Goal: Task Accomplishment & Management: Use online tool/utility

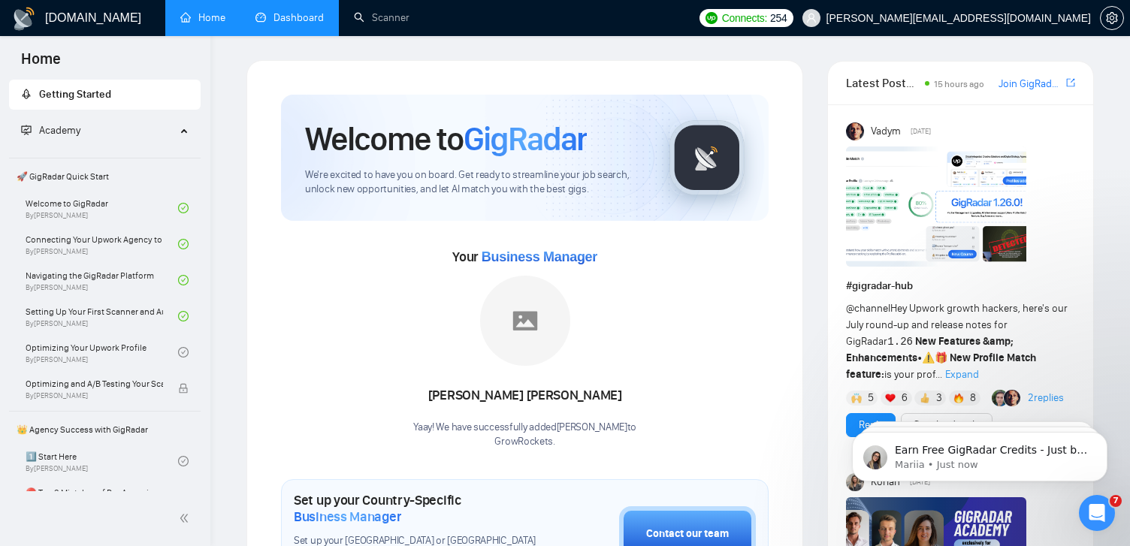
click at [282, 17] on link "Dashboard" at bounding box center [289, 17] width 68 height 13
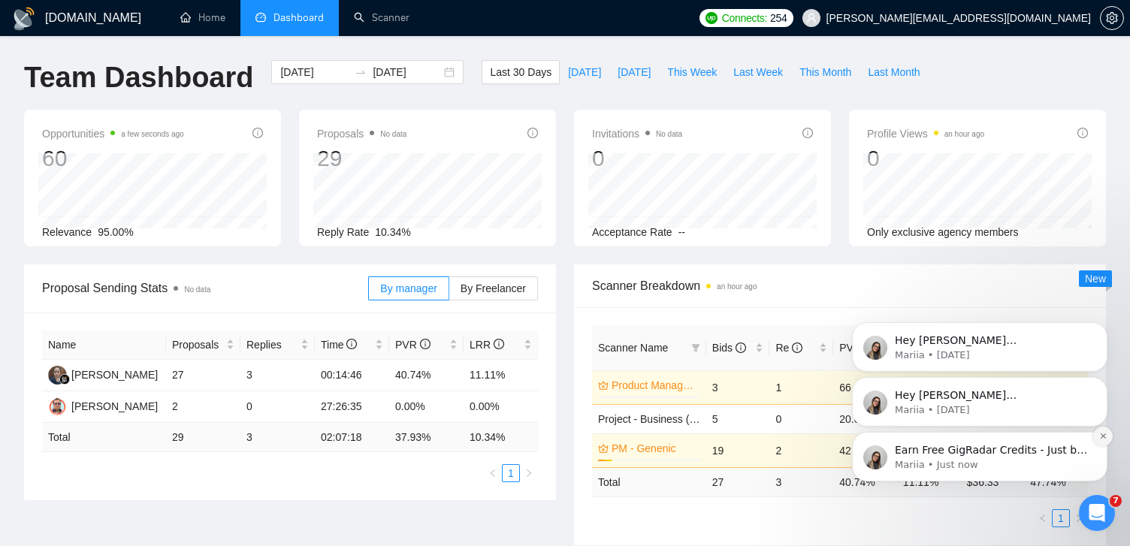
click at [1105, 436] on icon "Dismiss notification" at bounding box center [1103, 436] width 8 height 8
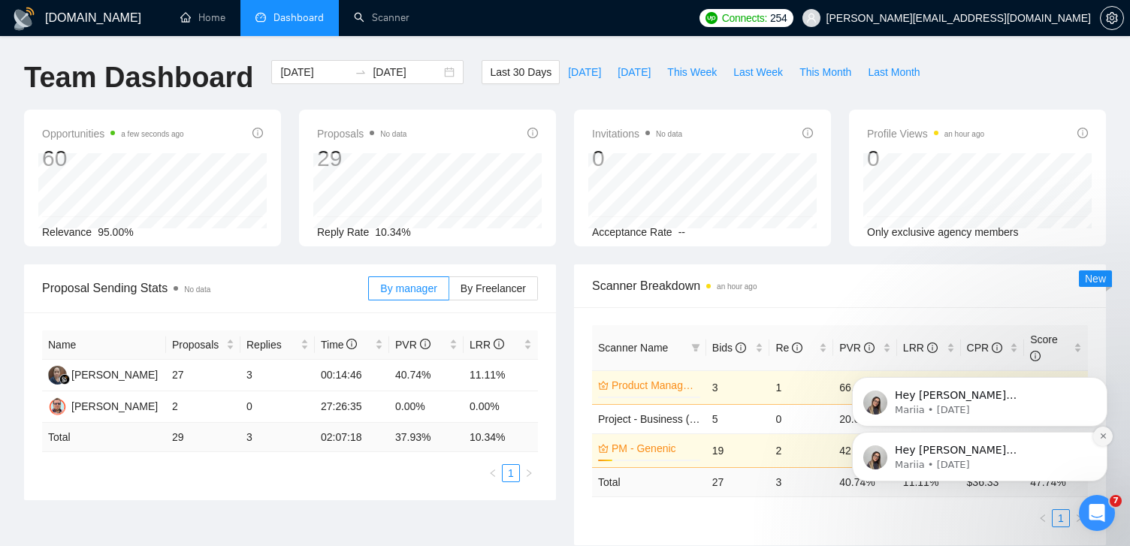
click at [1103, 434] on icon "Dismiss notification" at bounding box center [1103, 436] width 8 height 8
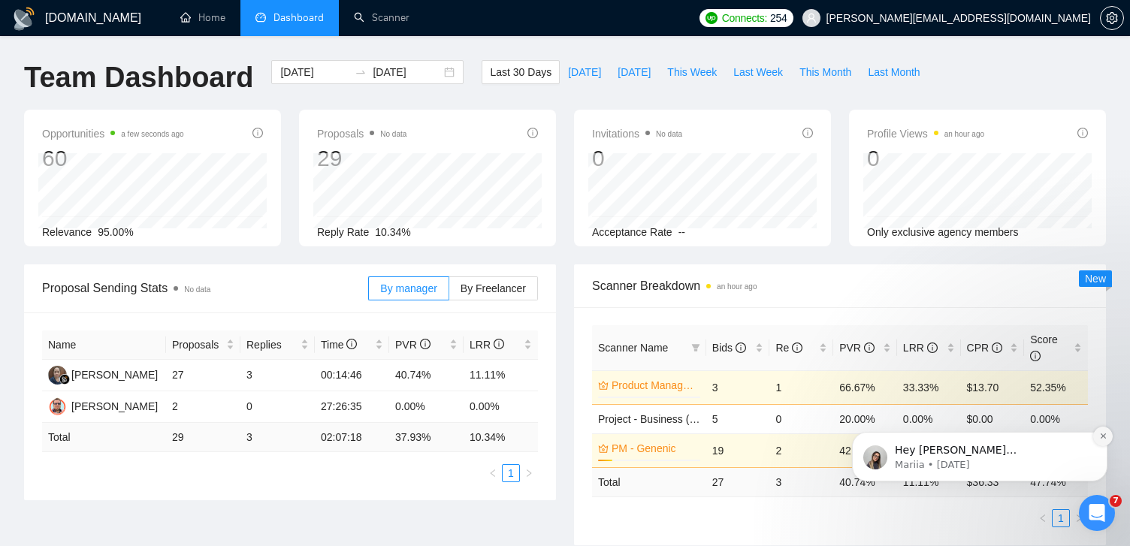
click at [1103, 435] on icon "Dismiss notification" at bounding box center [1102, 435] width 5 height 5
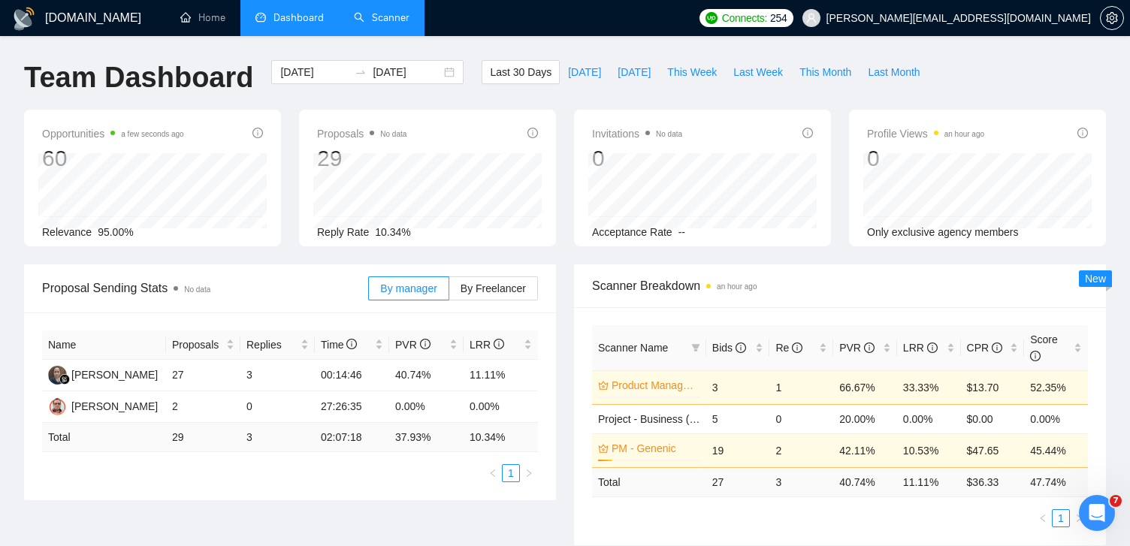
click at [375, 19] on link "Scanner" at bounding box center [382, 17] width 56 height 13
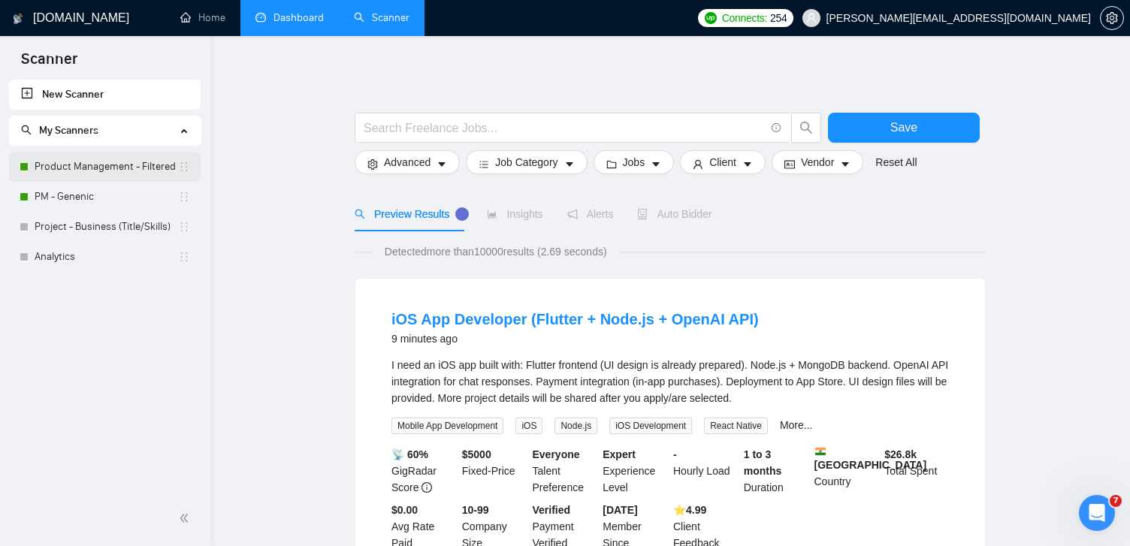
click at [107, 169] on link "Product Management - Filtered" at bounding box center [106, 167] width 143 height 30
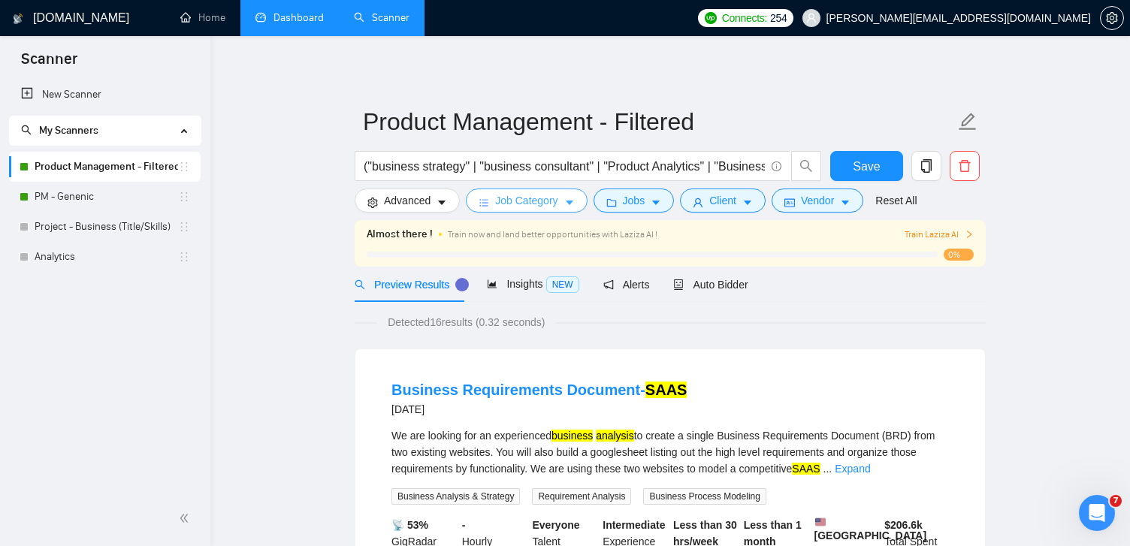
click at [533, 211] on button "Job Category" at bounding box center [526, 201] width 121 height 24
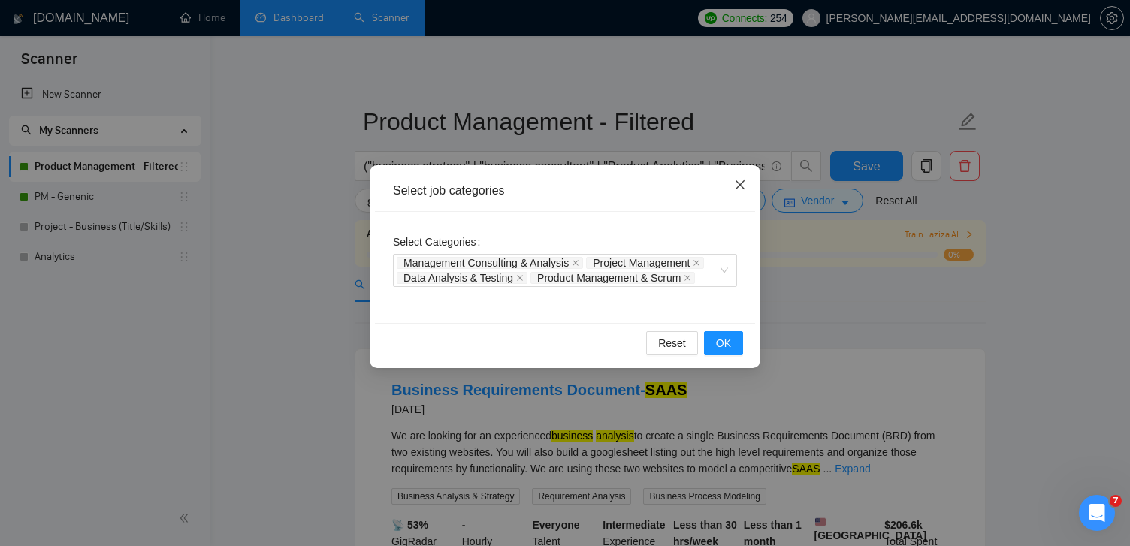
click at [733, 189] on span "Close" at bounding box center [740, 185] width 41 height 41
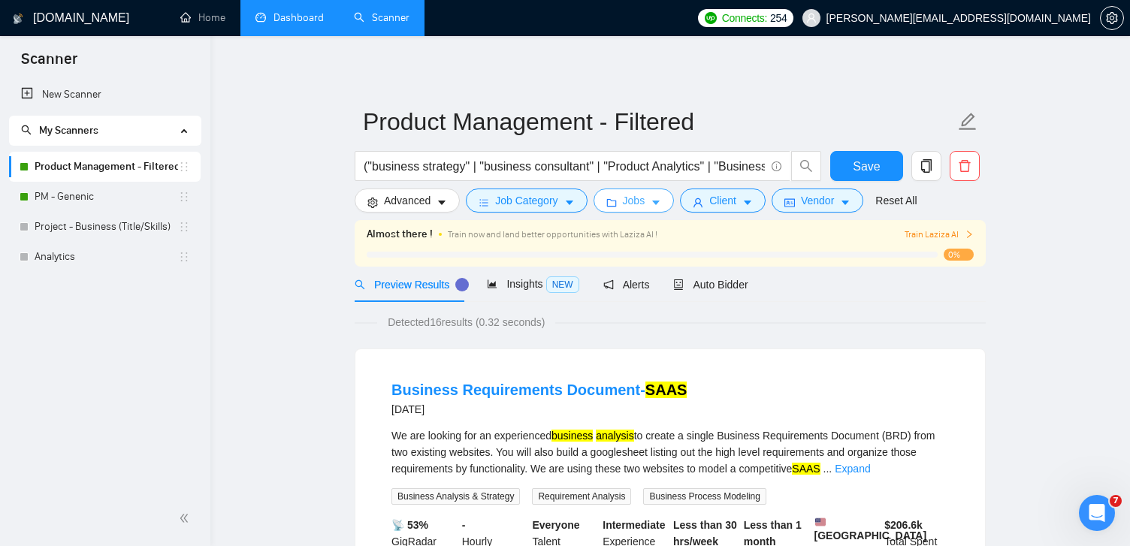
click at [643, 204] on span "Jobs" at bounding box center [634, 200] width 23 height 17
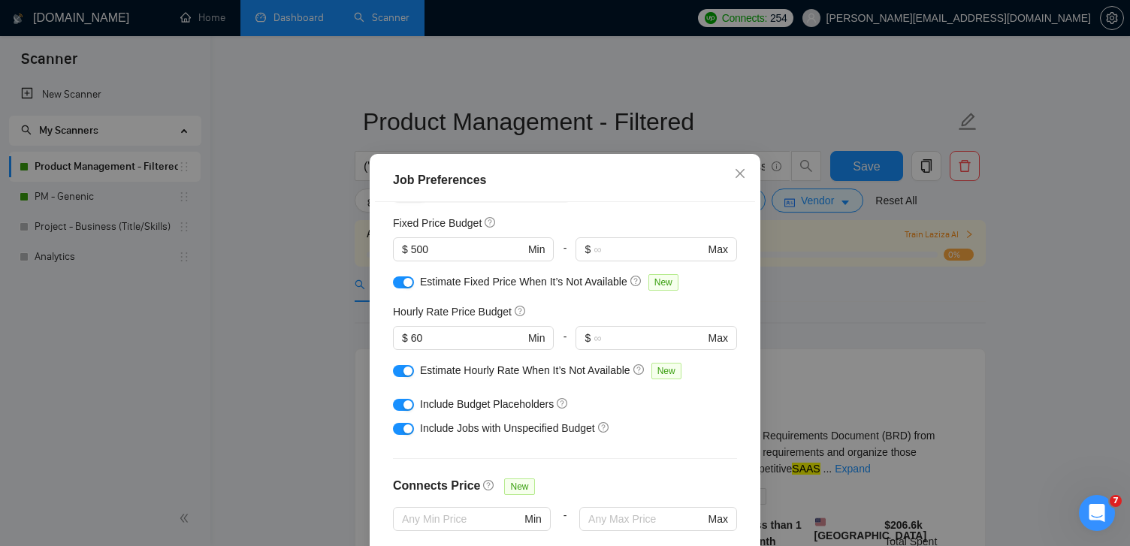
scroll to position [107, 0]
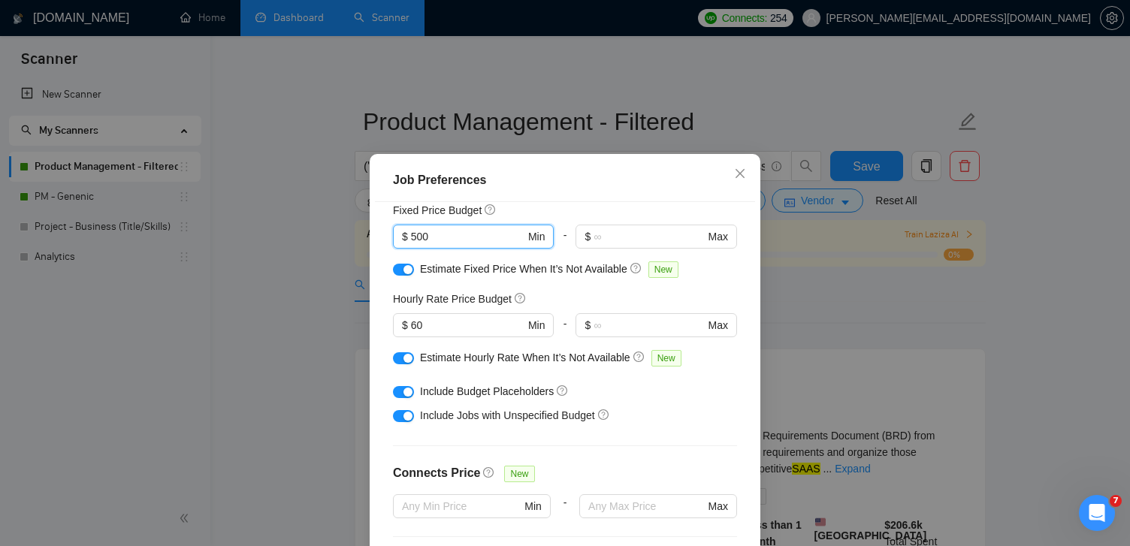
drag, startPoint x: 451, startPoint y: 236, endPoint x: 347, endPoint y: 236, distance: 103.7
click at [347, 236] on div "Job Preferences Budget Project Type All Fixed Price Hourly Rate Fixed Price Bud…" at bounding box center [565, 273] width 1130 height 546
type input "200"
drag, startPoint x: 457, startPoint y: 324, endPoint x: 341, endPoint y: 324, distance: 115.7
click at [341, 324] on div "Job Preferences Budget Project Type All Fixed Price Hourly Rate Fixed Price Bud…" at bounding box center [565, 273] width 1130 height 546
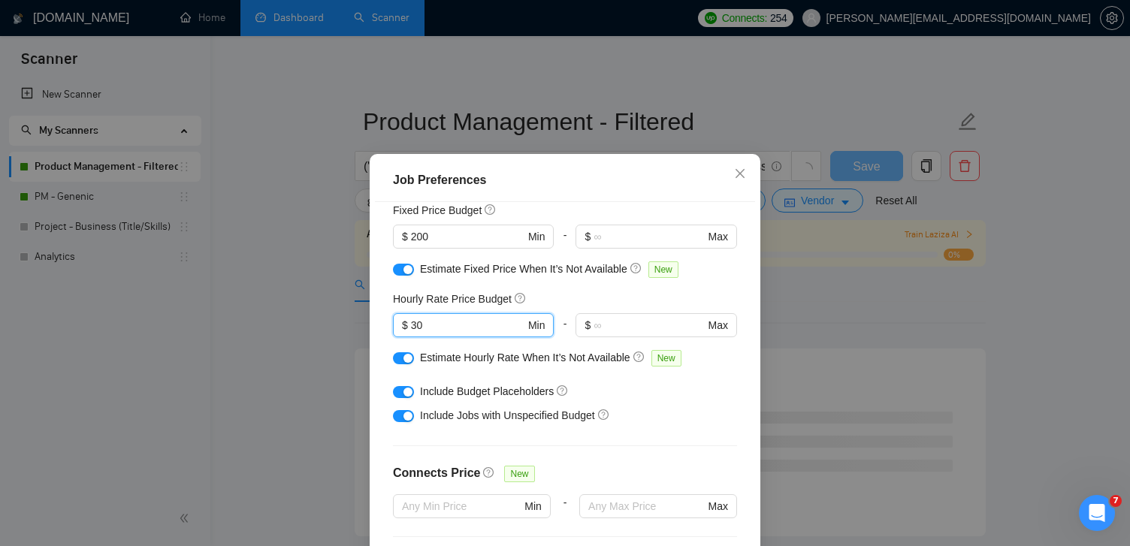
type input "30"
click at [629, 297] on div "Hourly Rate Price Budget" at bounding box center [565, 299] width 344 height 17
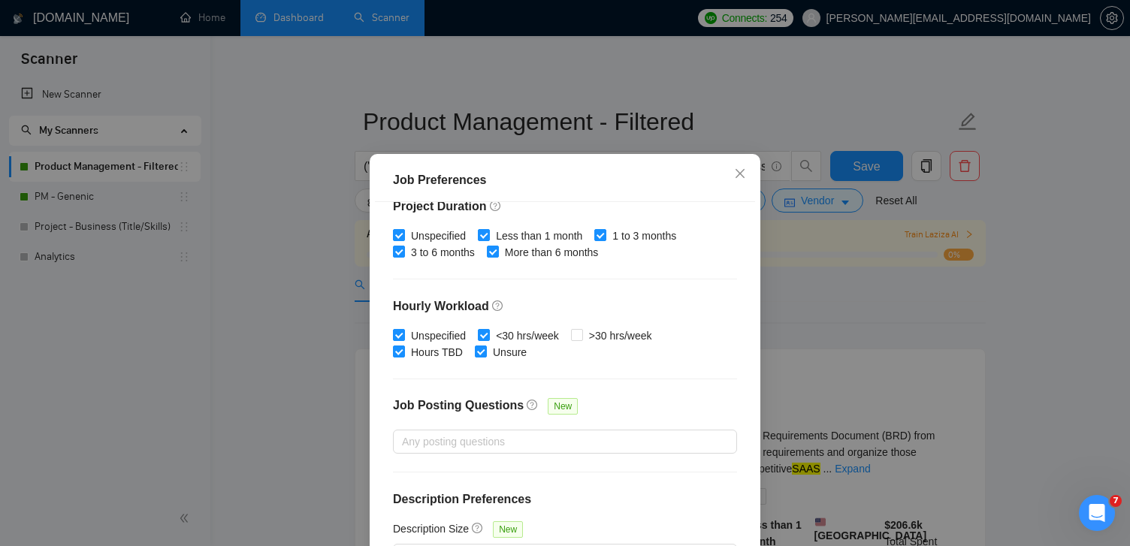
scroll to position [104, 0]
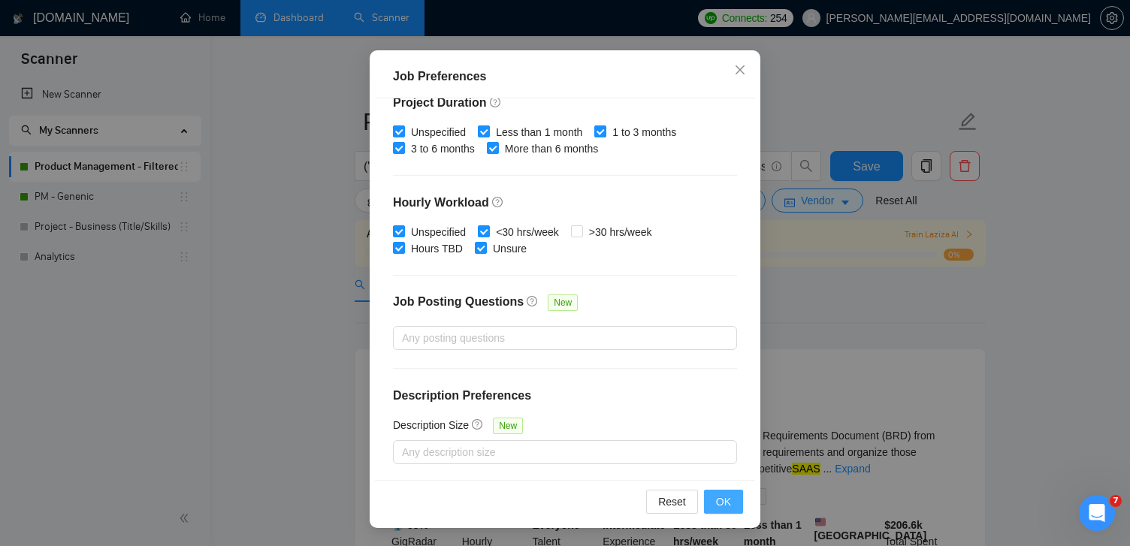
click at [723, 504] on span "OK" at bounding box center [723, 502] width 15 height 17
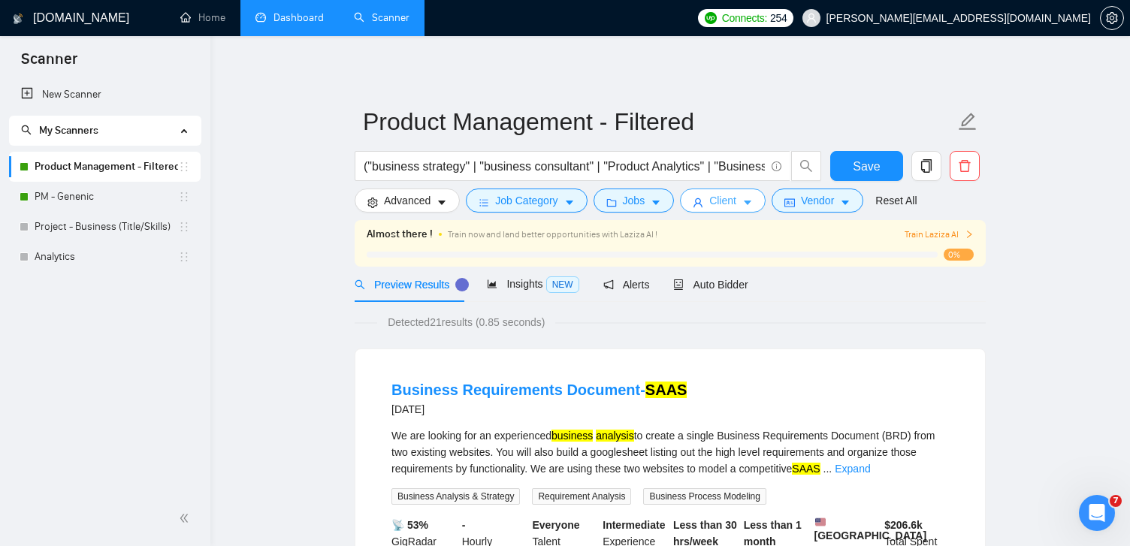
click at [729, 203] on span "Client" at bounding box center [722, 200] width 27 height 17
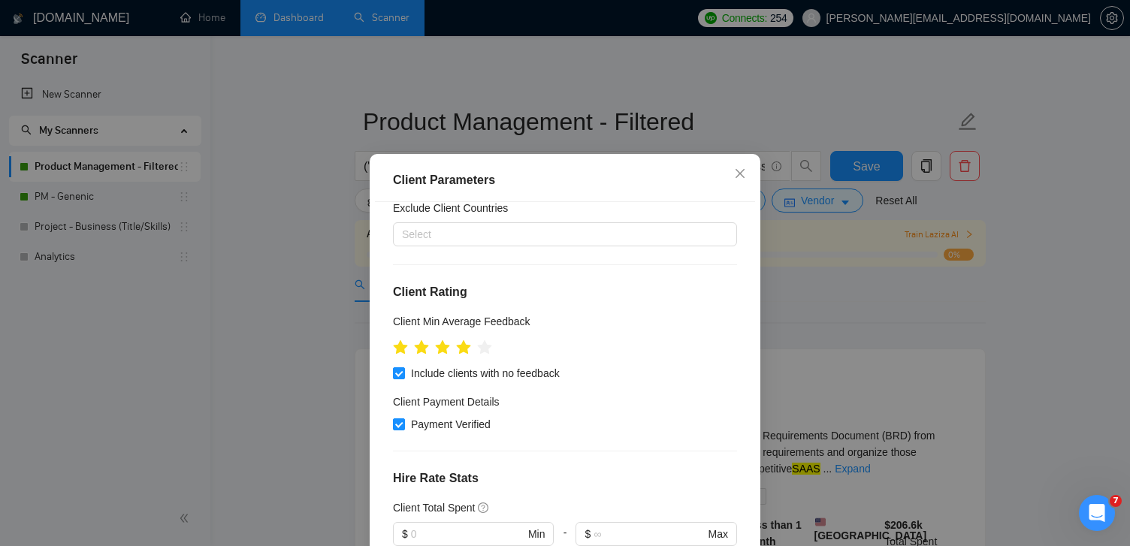
scroll to position [131, 0]
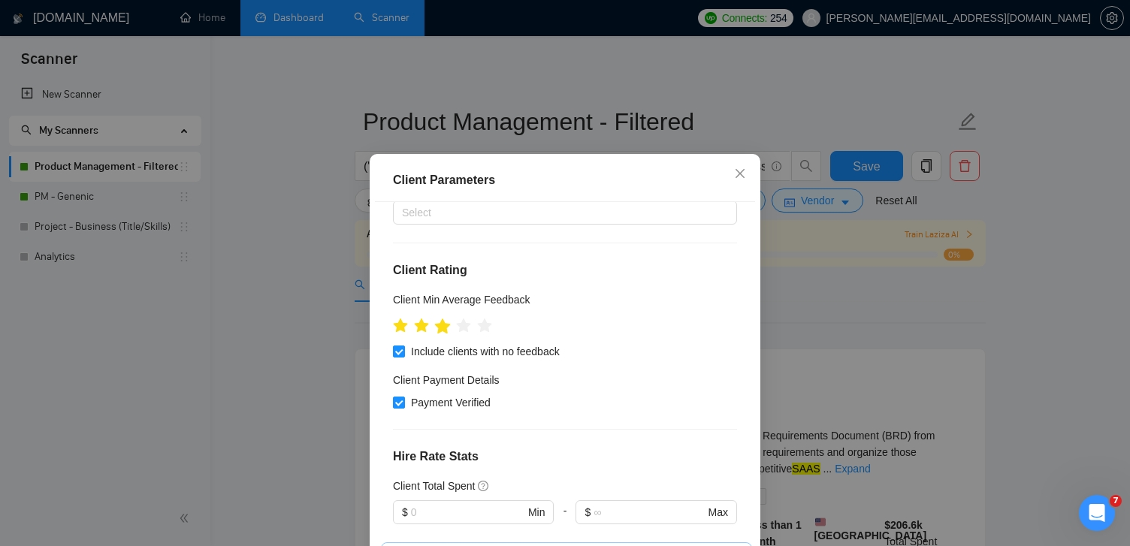
click at [448, 329] on icon "star" at bounding box center [442, 326] width 17 height 17
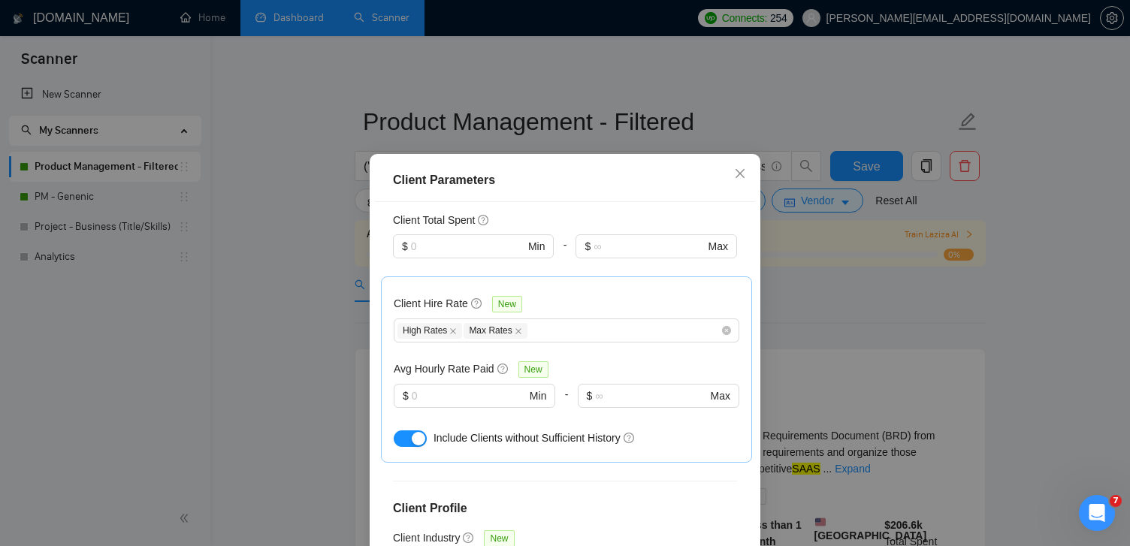
scroll to position [405, 0]
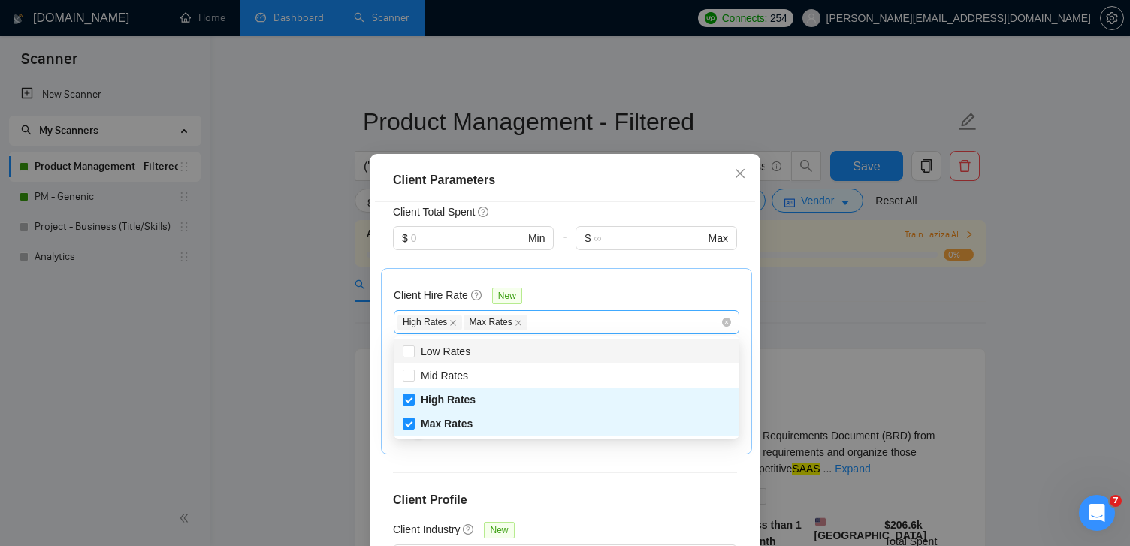
click at [573, 320] on div "High Rates Max Rates" at bounding box center [558, 322] width 323 height 18
click at [435, 376] on span "Mid Rates" at bounding box center [444, 376] width 47 height 12
click at [413, 376] on input "Mid Rates" at bounding box center [408, 375] width 11 height 11
checkbox input "true"
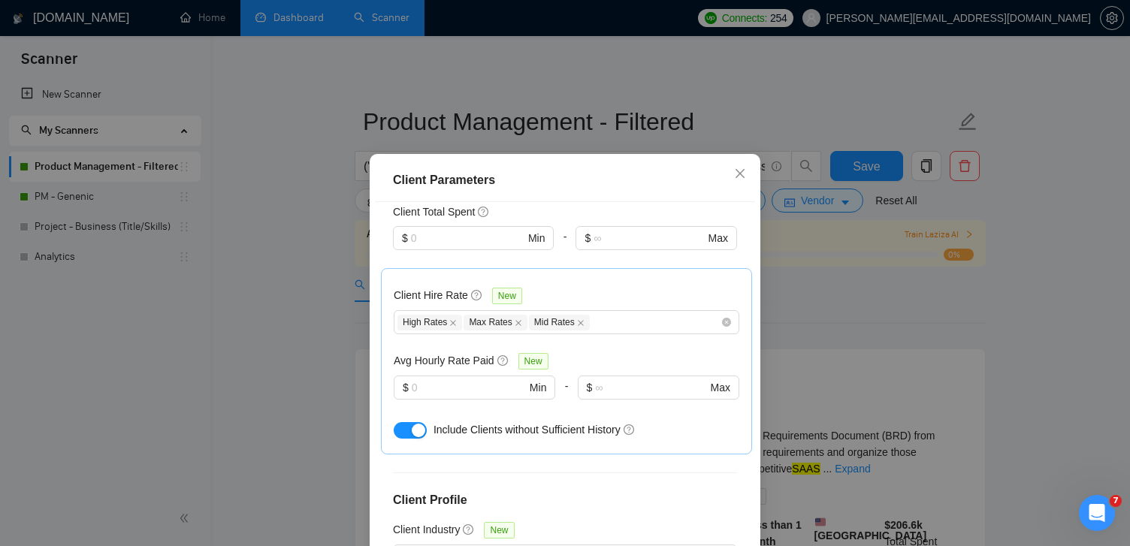
click at [580, 189] on div "Client Parameters" at bounding box center [565, 180] width 380 height 43
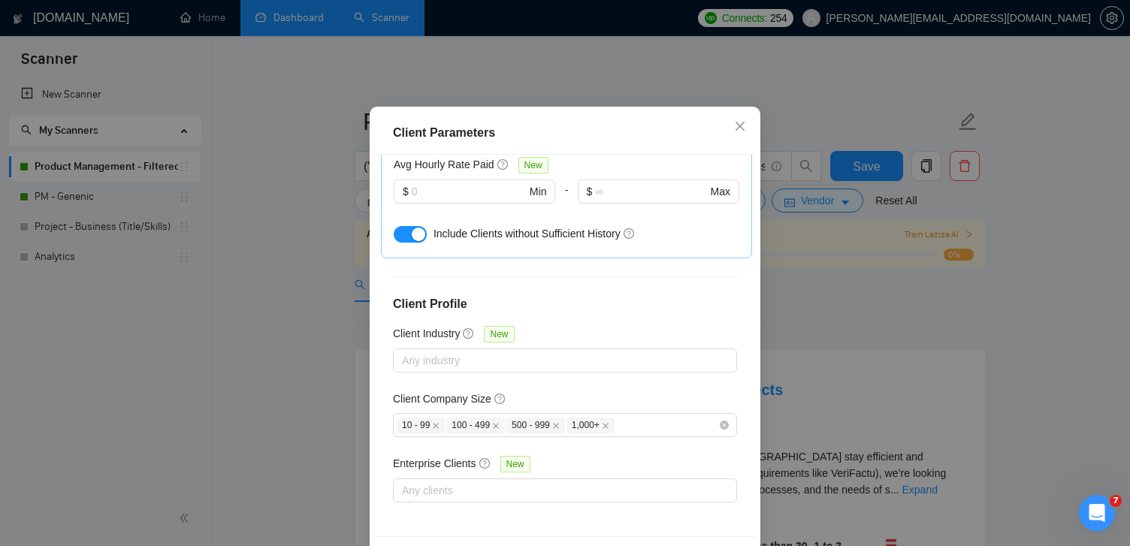
scroll to position [104, 0]
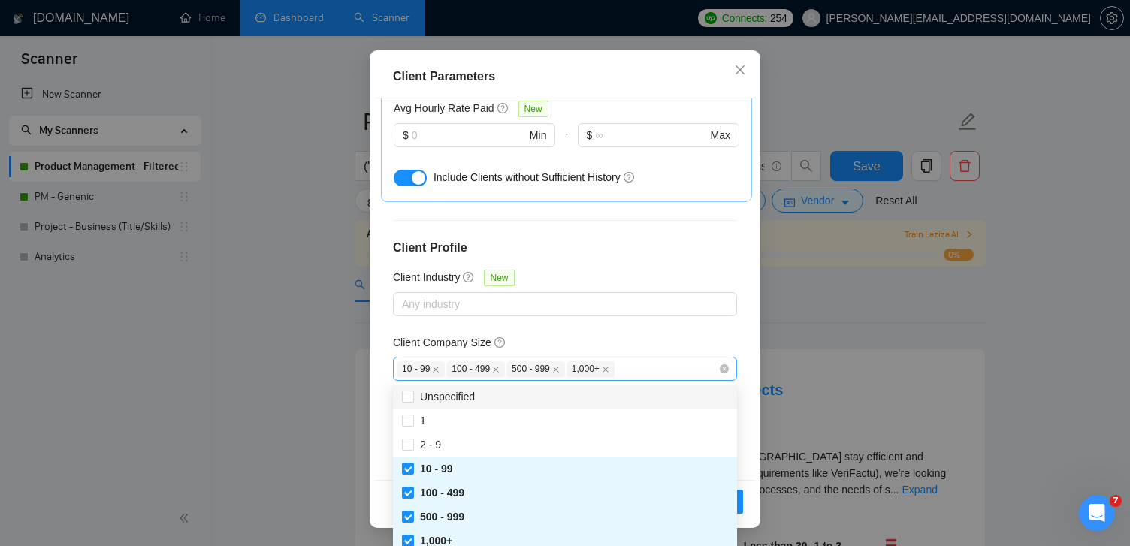
click at [680, 361] on div "10 - 99 100 - 499 500 - 999 1,000+" at bounding box center [558, 369] width 322 height 18
click at [574, 439] on div "2 - 9" at bounding box center [565, 444] width 326 height 17
checkbox input "true"
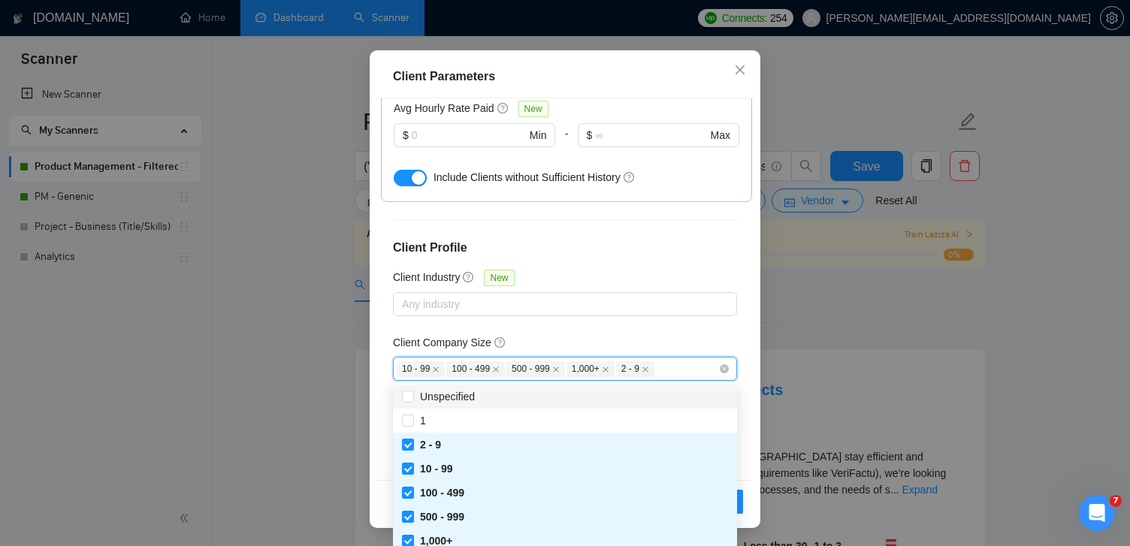
click at [643, 337] on div "Client Company Size" at bounding box center [565, 345] width 344 height 23
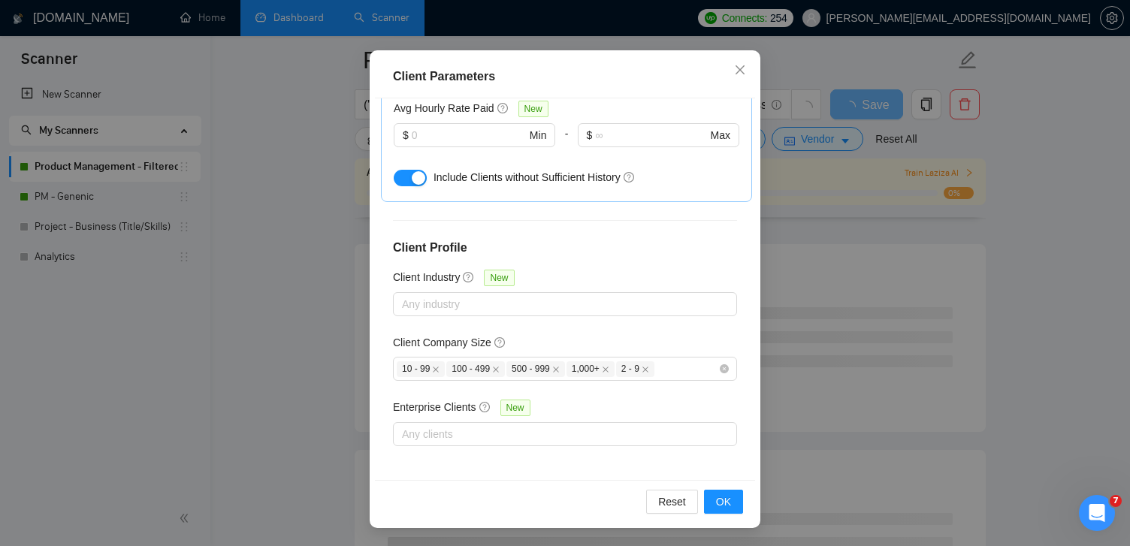
scroll to position [127, 0]
click at [723, 497] on span "OK" at bounding box center [723, 502] width 15 height 17
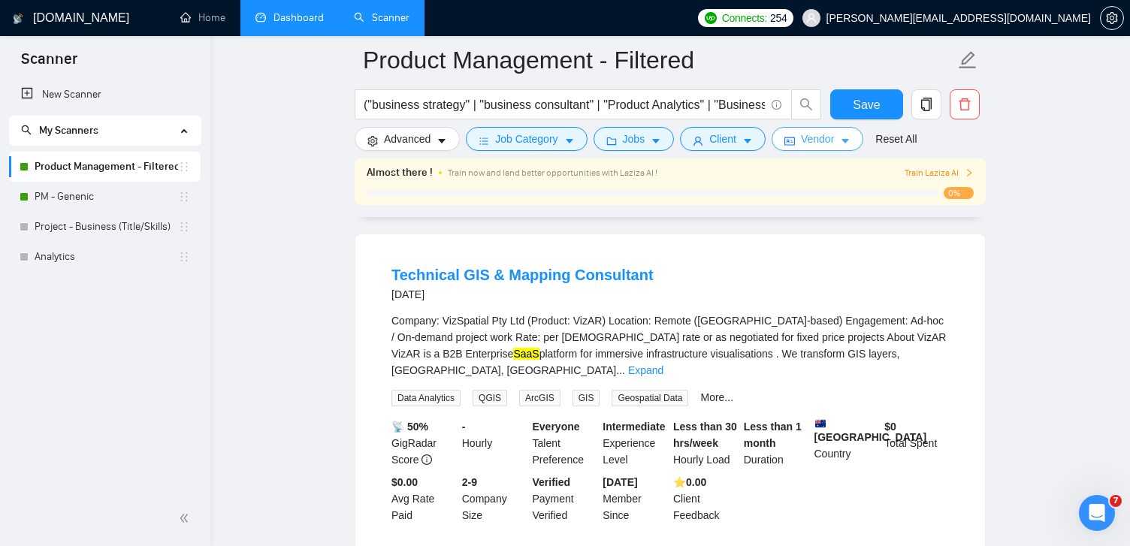
click at [829, 142] on span "Vendor" at bounding box center [817, 139] width 33 height 17
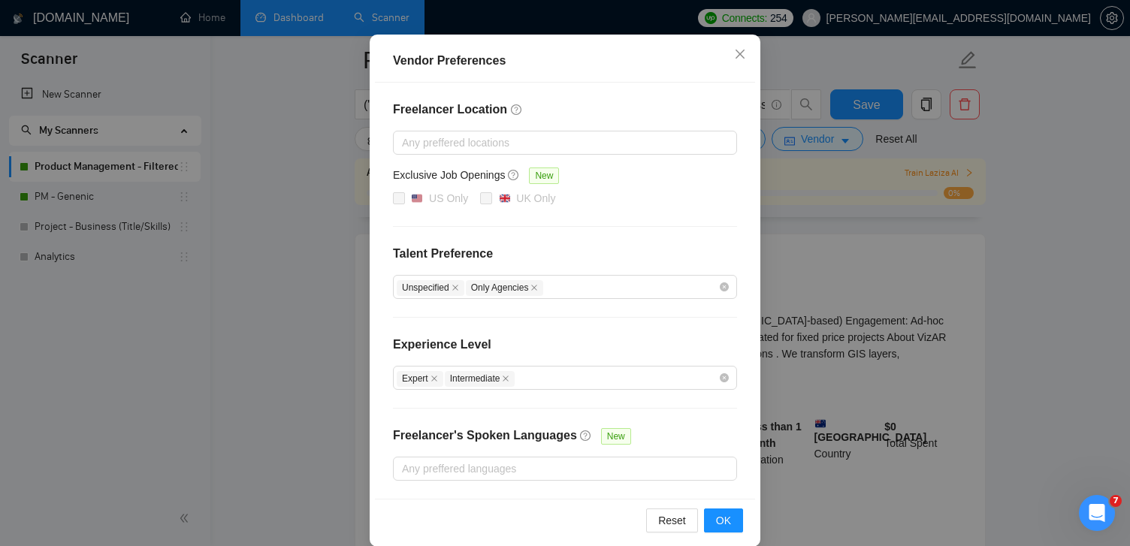
scroll to position [149, 0]
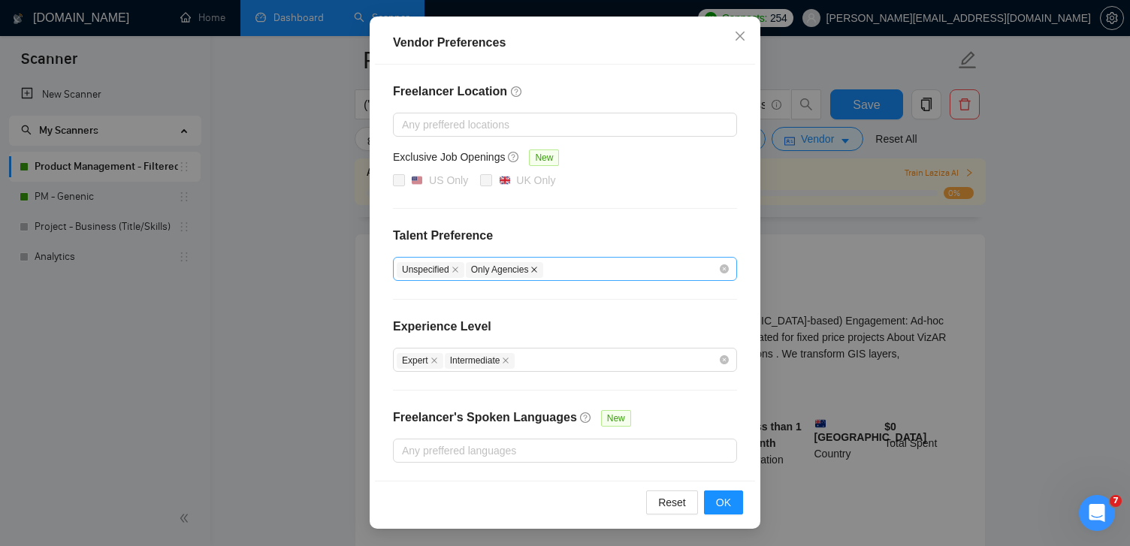
click at [538, 268] on icon "close" at bounding box center [534, 270] width 8 height 8
click at [457, 269] on icon "close" at bounding box center [455, 270] width 8 height 8
click at [501, 268] on div at bounding box center [558, 269] width 322 height 18
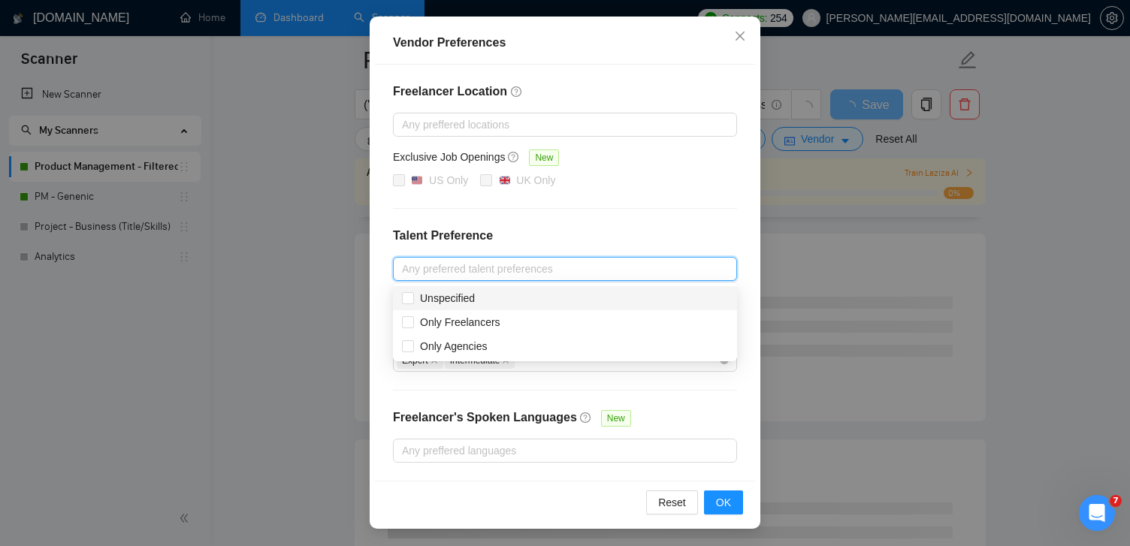
click at [526, 228] on h4 "Talent Preference" at bounding box center [565, 236] width 344 height 18
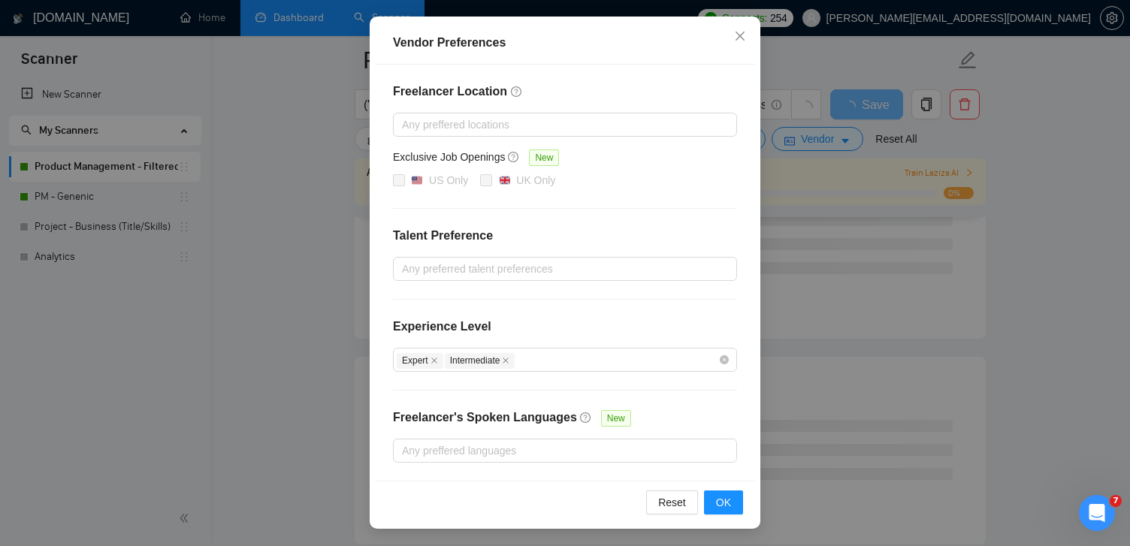
scroll to position [214, 0]
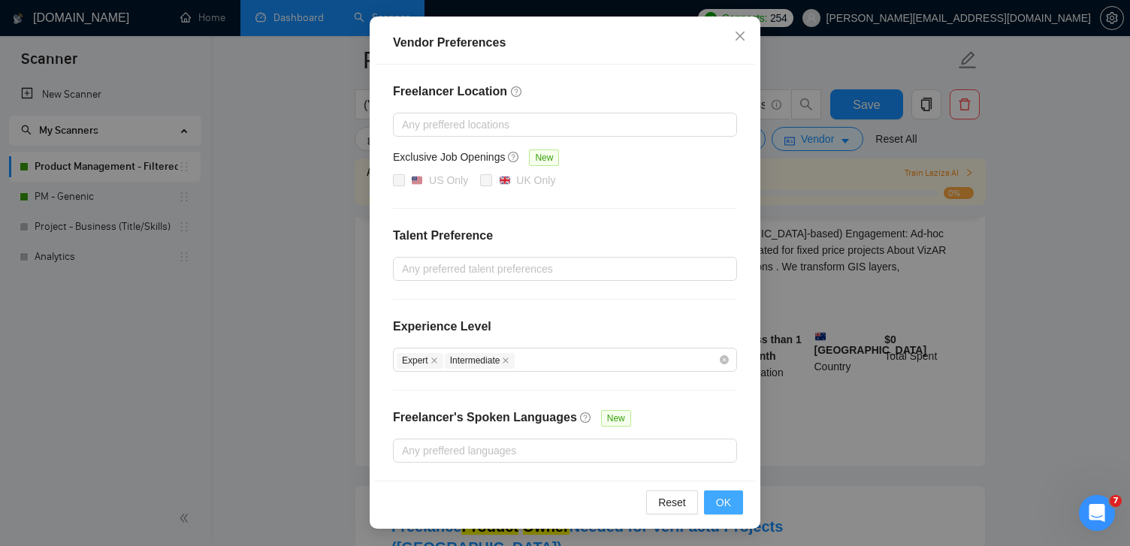
click at [726, 500] on span "OK" at bounding box center [723, 502] width 15 height 17
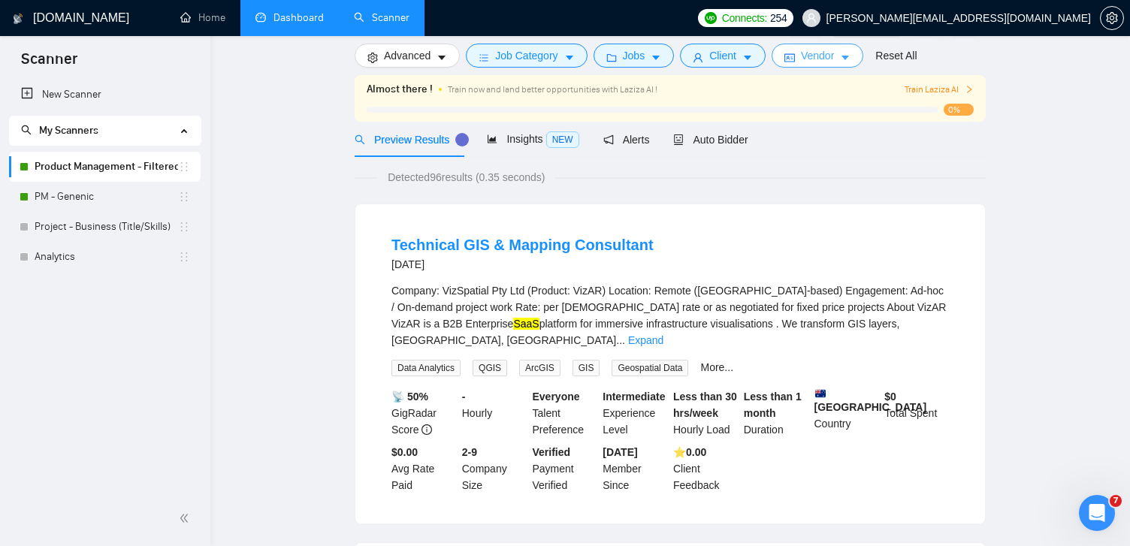
scroll to position [0, 0]
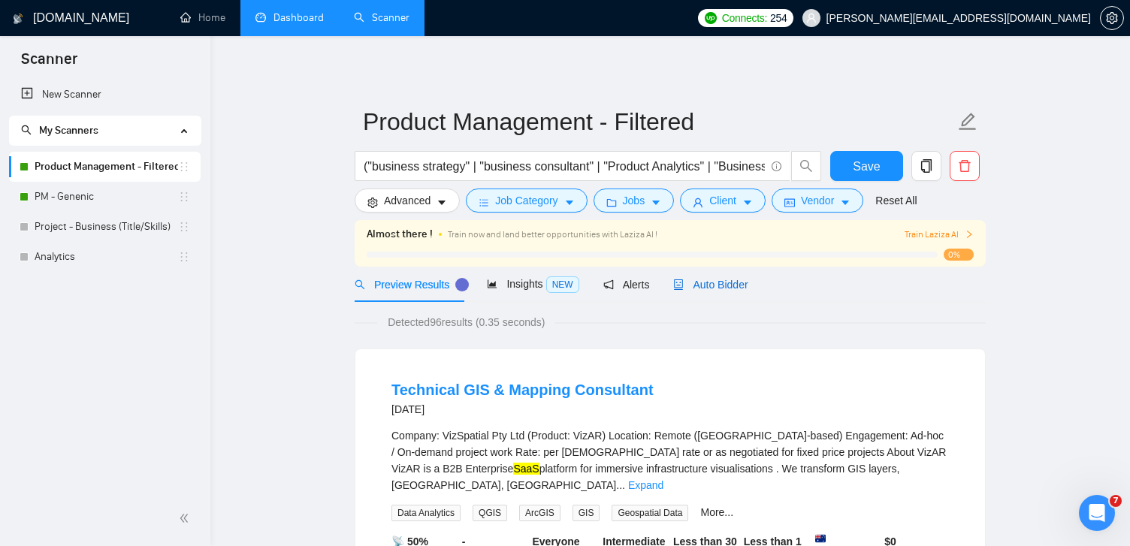
click at [726, 284] on span "Auto Bidder" at bounding box center [710, 285] width 74 height 12
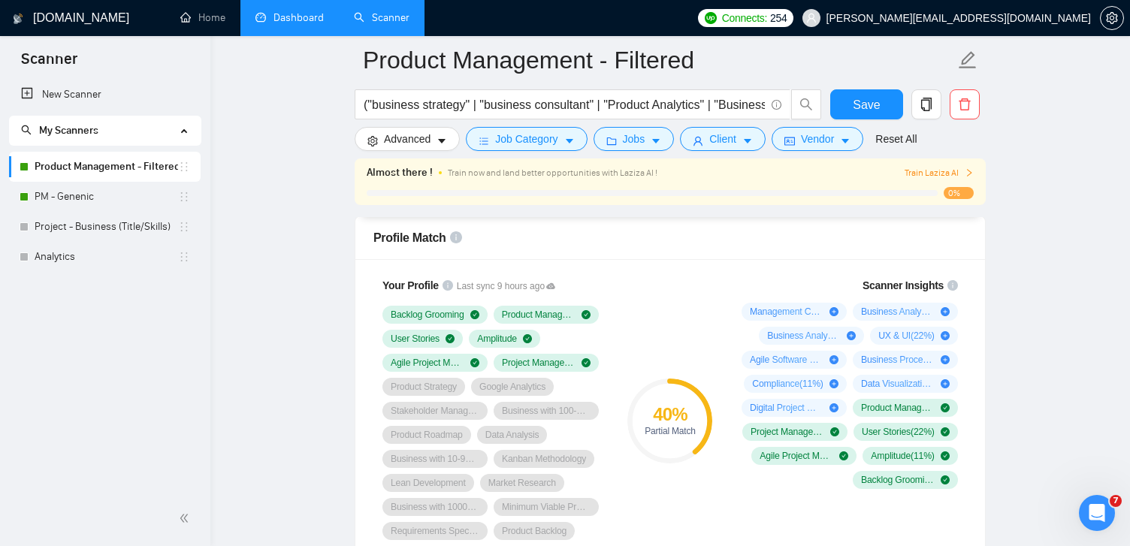
scroll to position [977, 0]
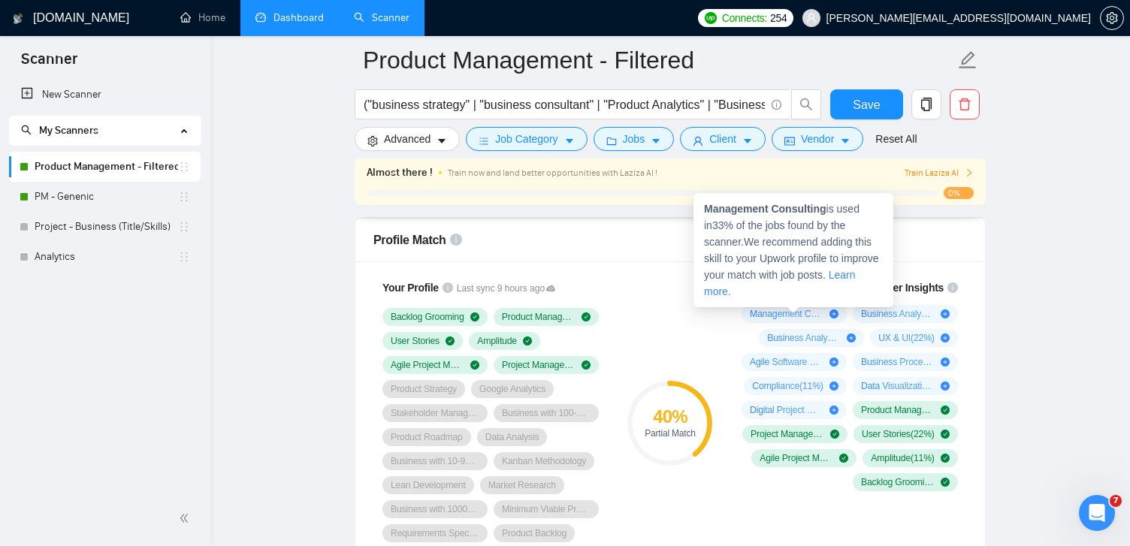
click at [835, 315] on icon "plus-circle" at bounding box center [833, 313] width 9 height 9
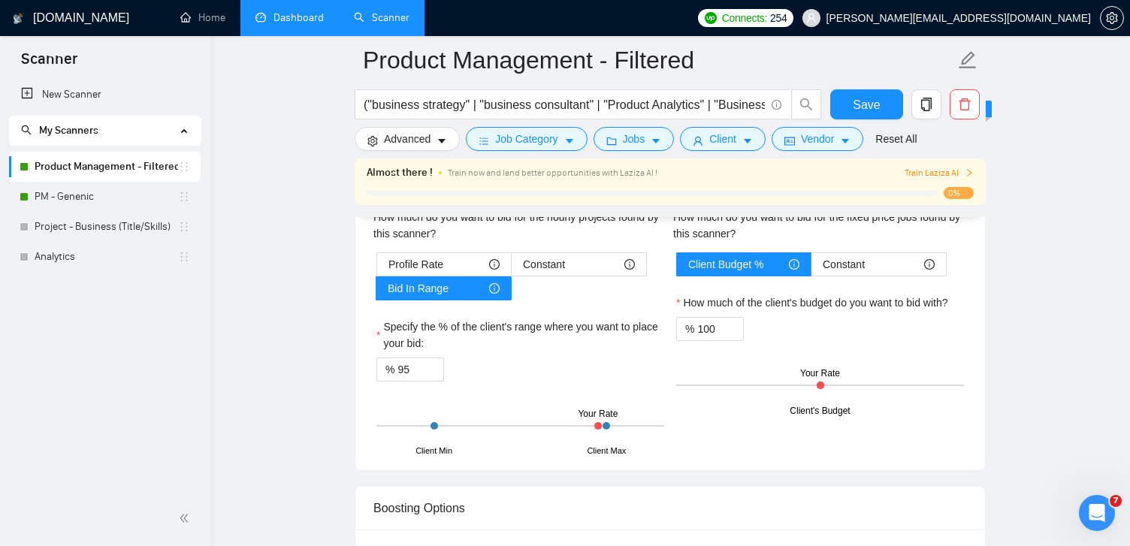
scroll to position [2469, 0]
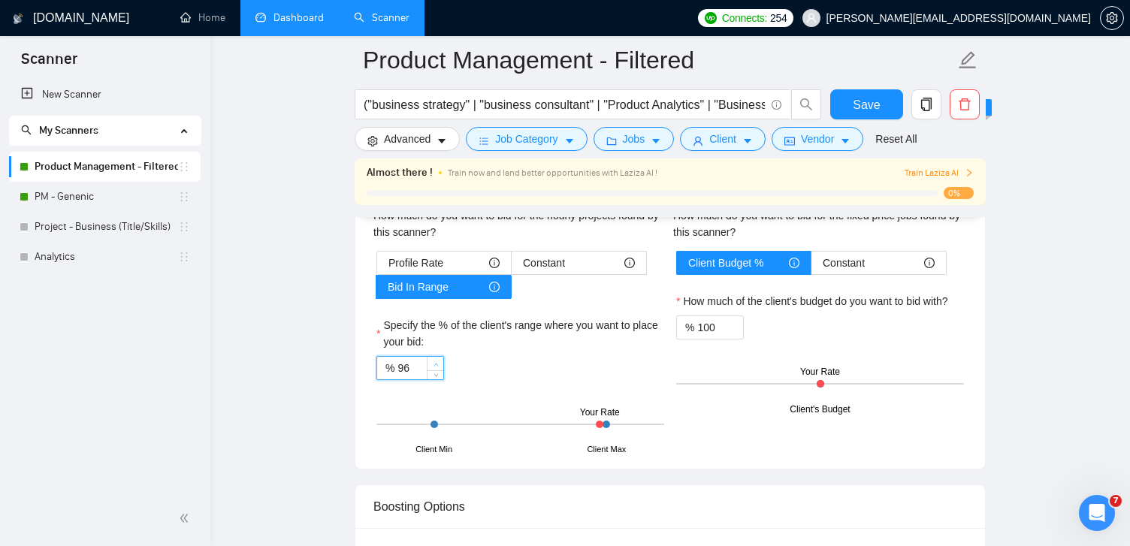
click at [434, 362] on icon "up" at bounding box center [435, 364] width 5 height 5
type input "99"
click at [434, 362] on icon "up" at bounding box center [435, 364] width 5 height 5
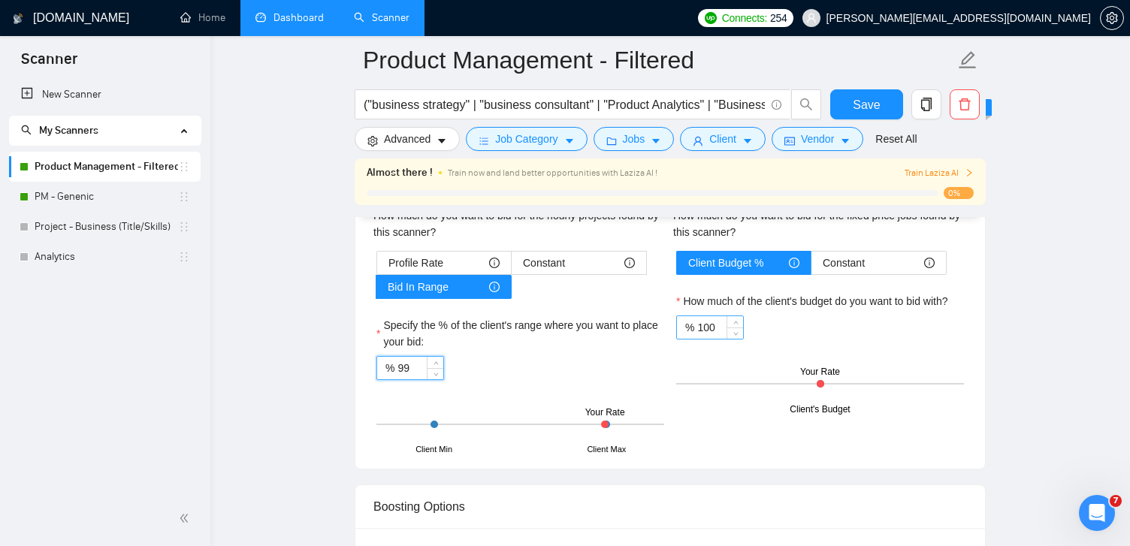
click at [726, 331] on input "100" at bounding box center [720, 327] width 46 height 23
type input "99"
click at [738, 333] on span "down" at bounding box center [735, 332] width 9 height 9
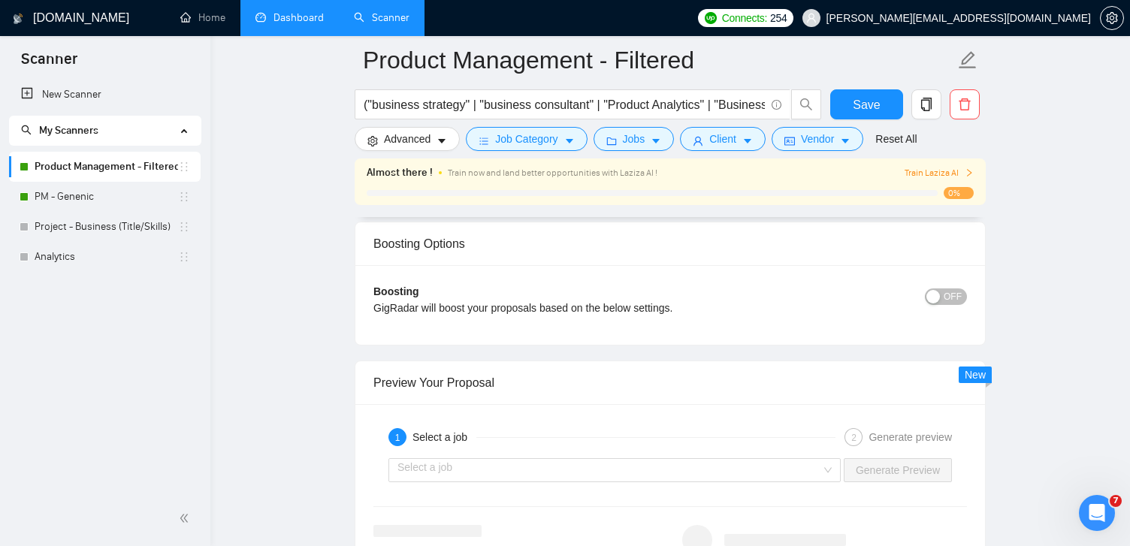
scroll to position [2734, 0]
click at [940, 295] on button "OFF" at bounding box center [946, 295] width 42 height 17
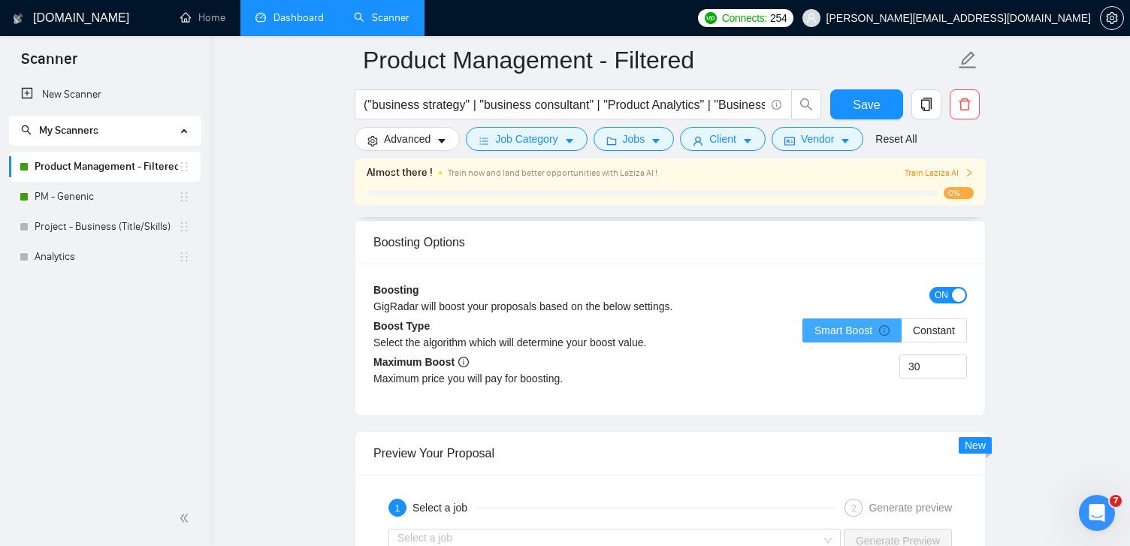
click at [866, 331] on span "Smart Boost" at bounding box center [851, 331] width 75 height 12
click at [803, 334] on input "Smart Boost" at bounding box center [803, 334] width 0 height 0
click at [935, 294] on span "ON" at bounding box center [941, 295] width 14 height 17
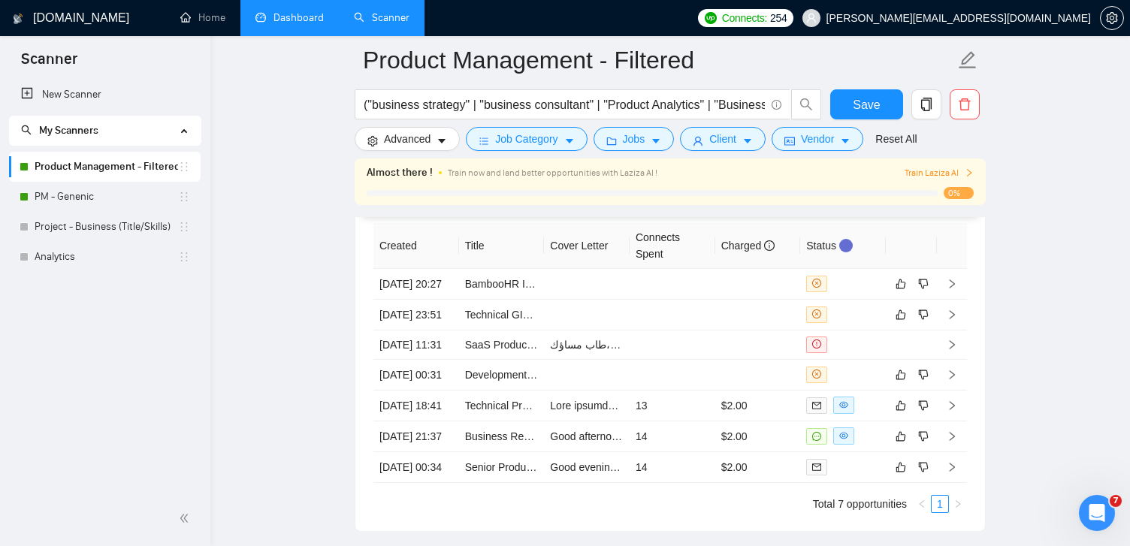
scroll to position [4001, 0]
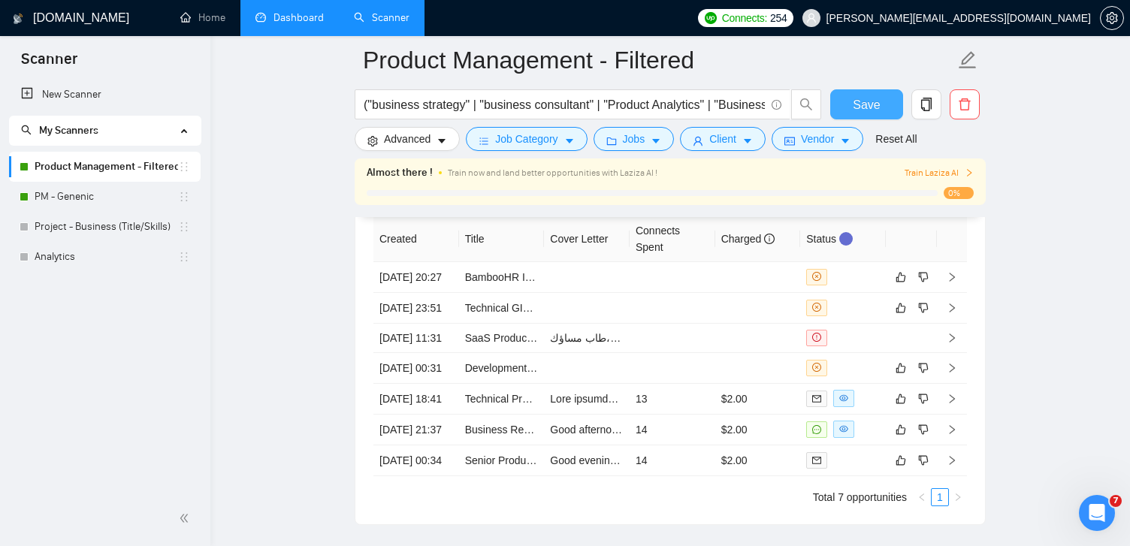
click at [873, 92] on button "Save" at bounding box center [866, 104] width 73 height 30
click at [84, 201] on link "PM - Genenic" at bounding box center [106, 197] width 143 height 30
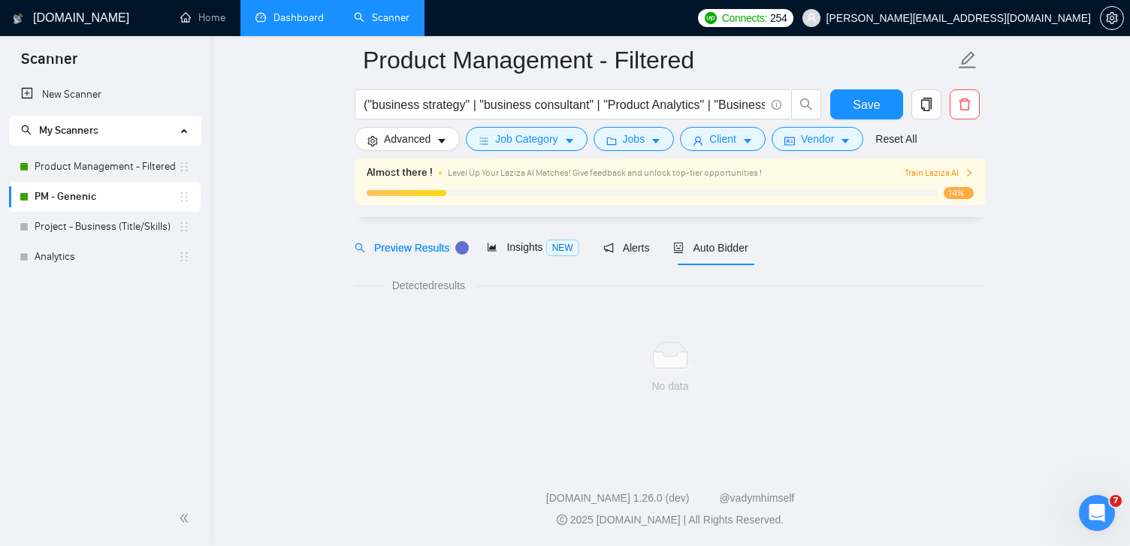
scroll to position [49, 0]
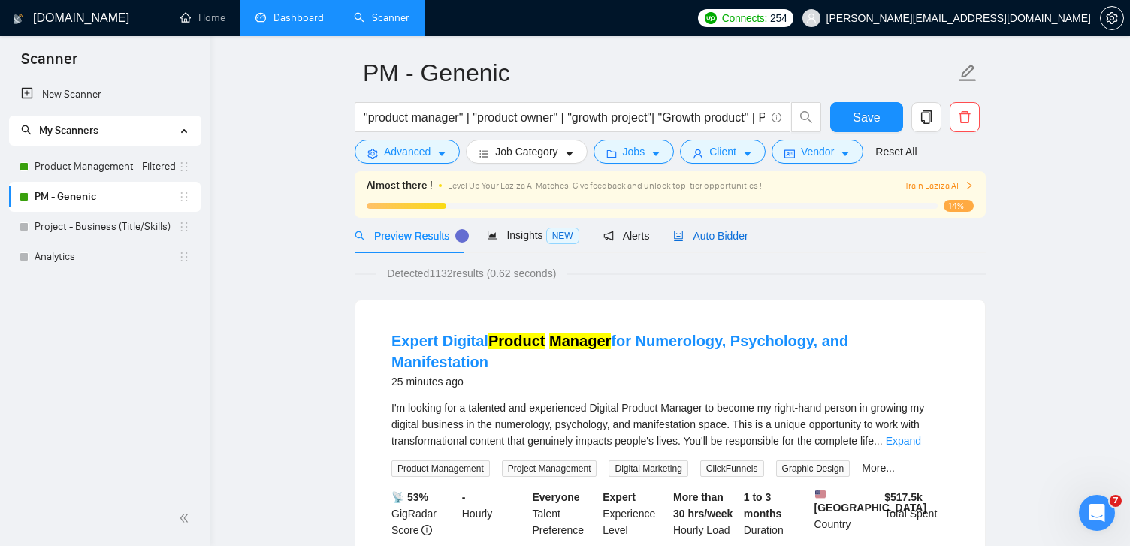
click at [714, 232] on span "Auto Bidder" at bounding box center [710, 236] width 74 height 12
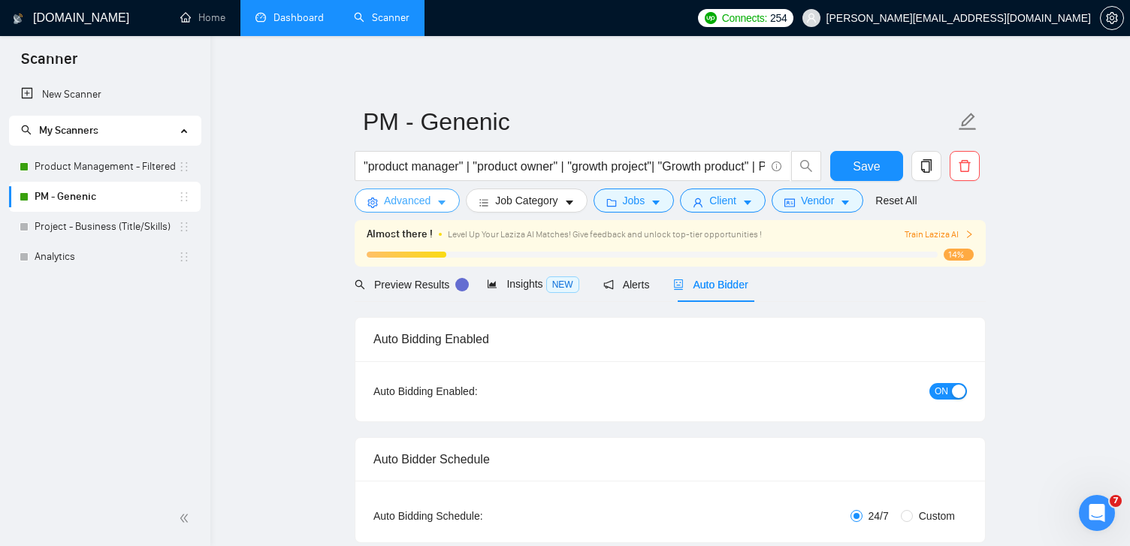
click at [439, 198] on icon "caret-down" at bounding box center [441, 203] width 11 height 11
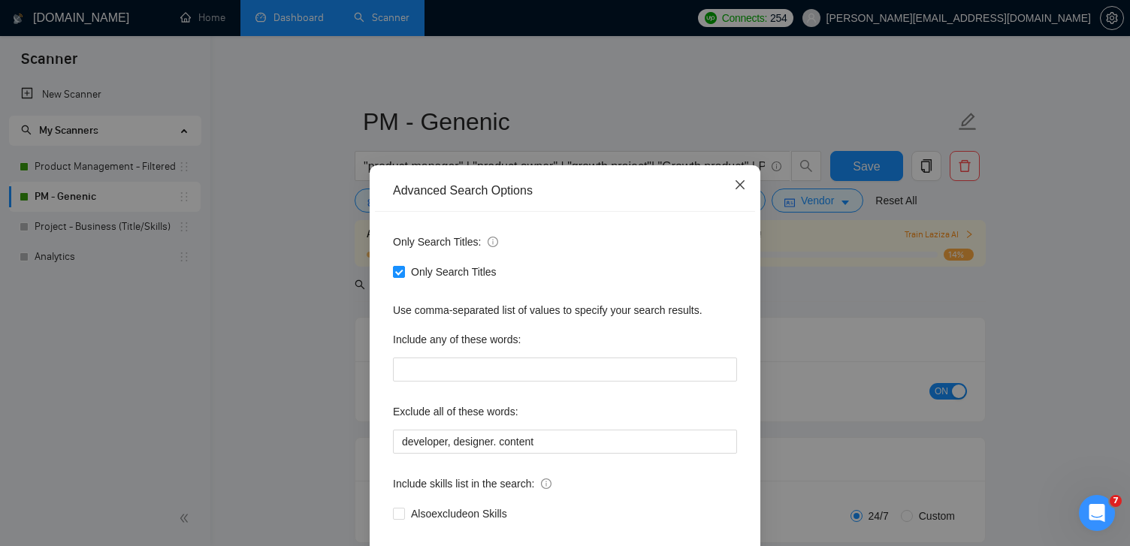
click at [742, 180] on icon "close" at bounding box center [740, 185] width 12 height 12
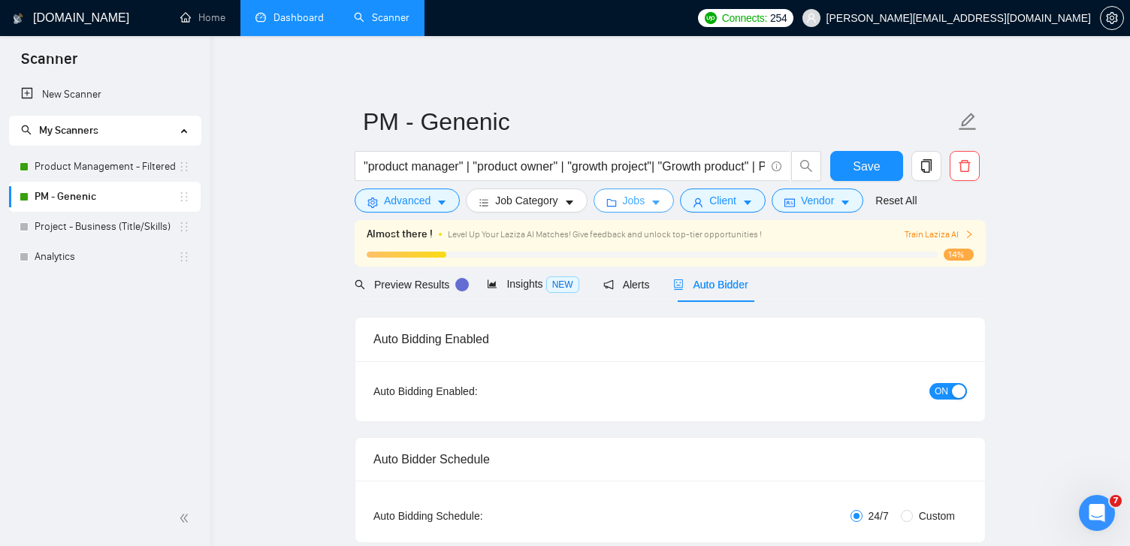
click at [655, 207] on button "Jobs" at bounding box center [633, 201] width 81 height 24
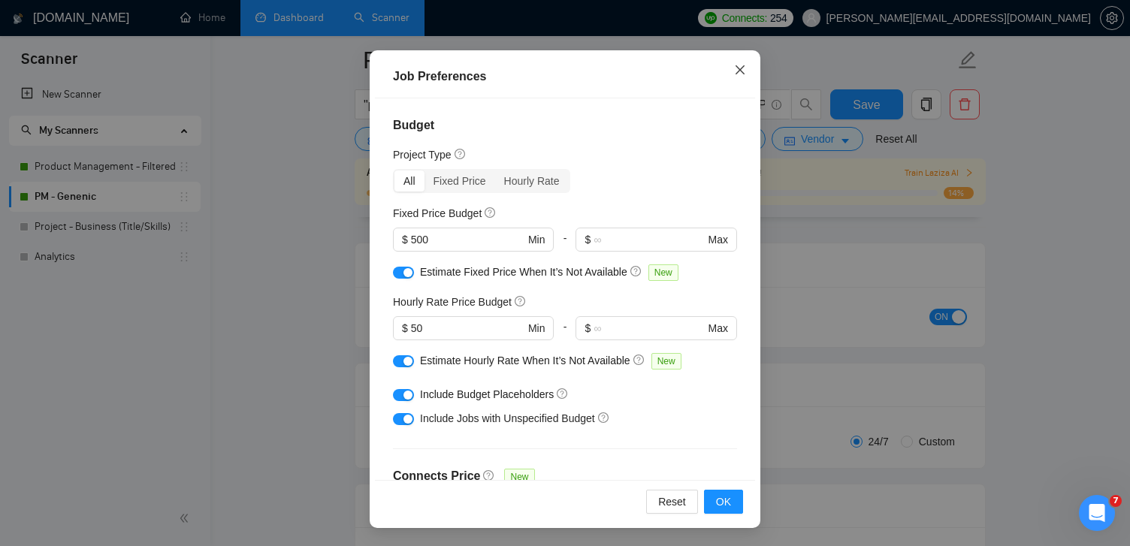
click at [738, 67] on icon "close" at bounding box center [740, 70] width 12 height 12
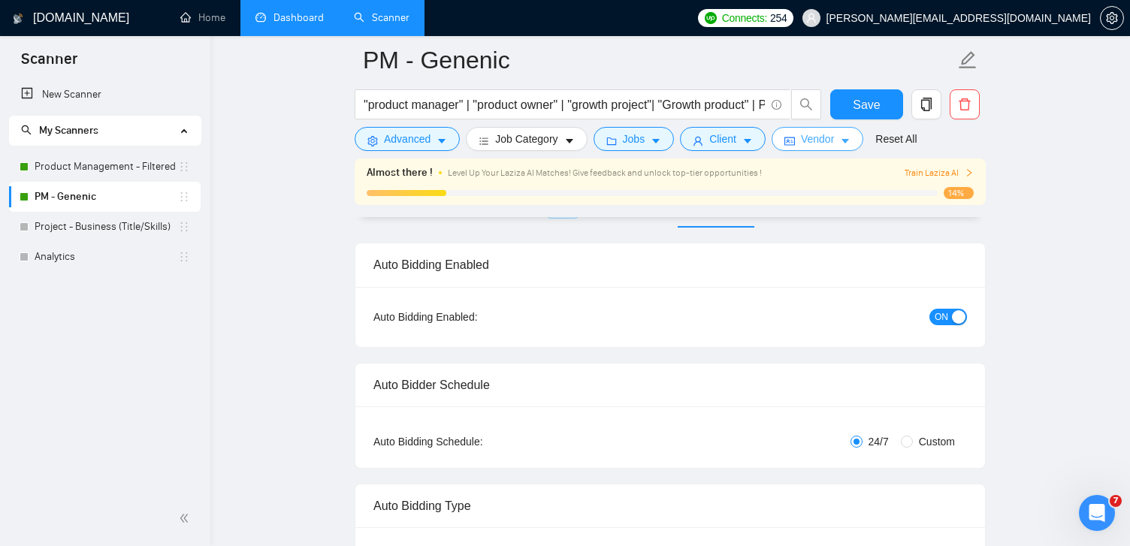
click at [809, 136] on span "Vendor" at bounding box center [817, 139] width 33 height 17
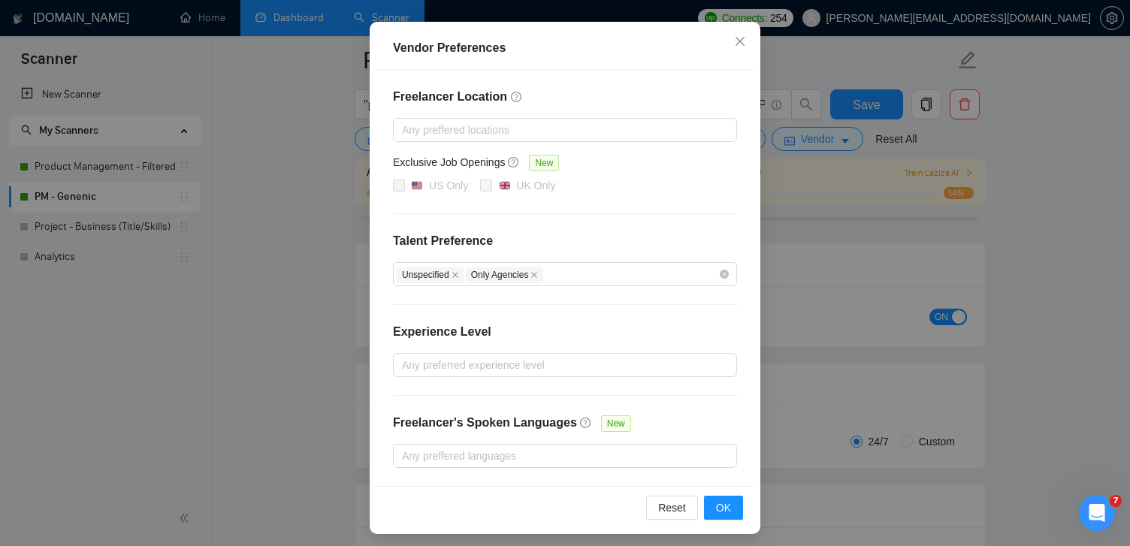
scroll to position [149, 0]
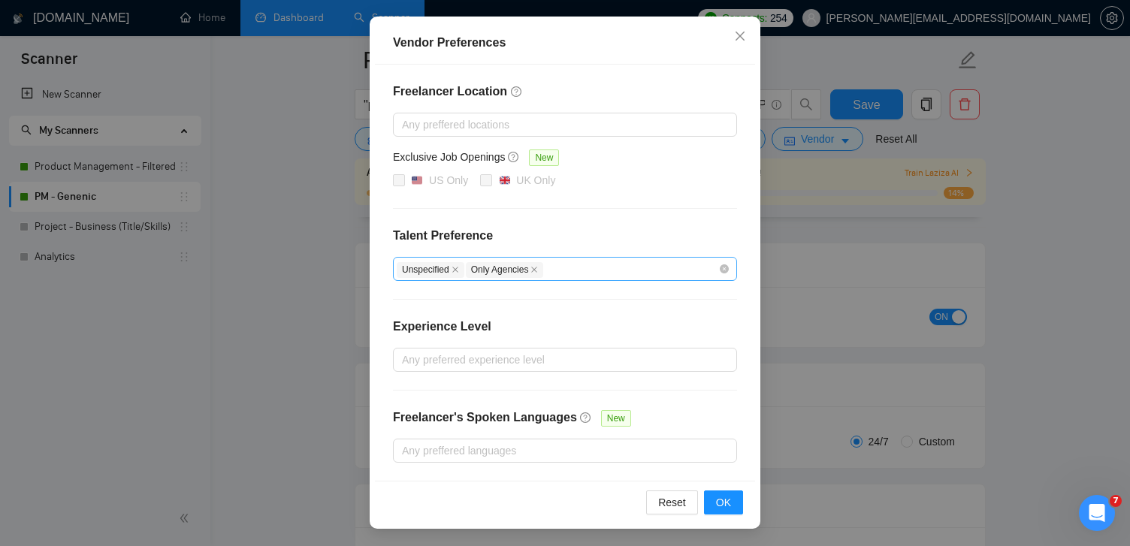
click at [722, 278] on div "Unspecified Only Agencies" at bounding box center [565, 269] width 344 height 24
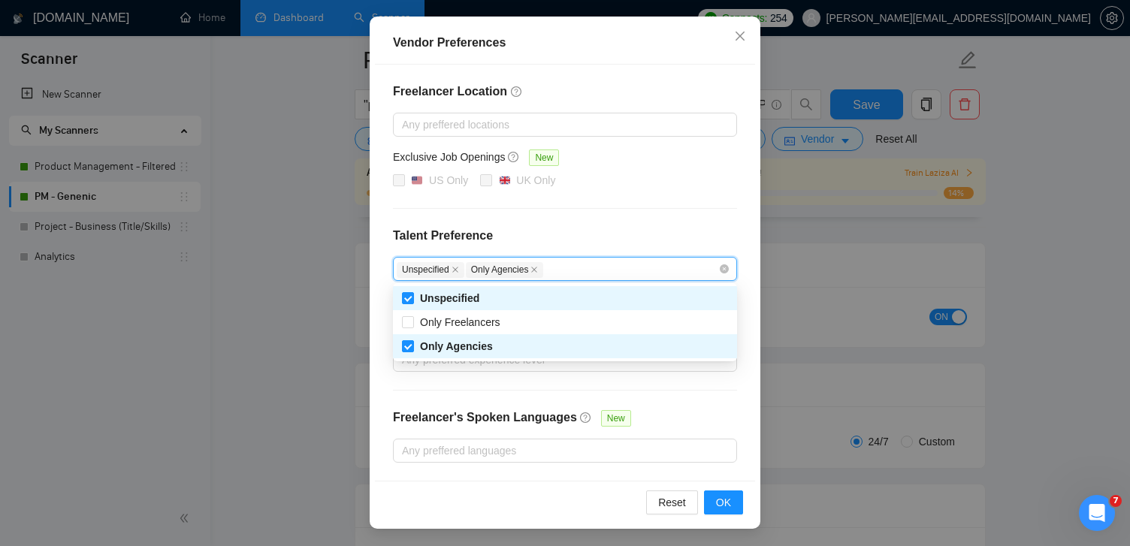
checkbox input "false"
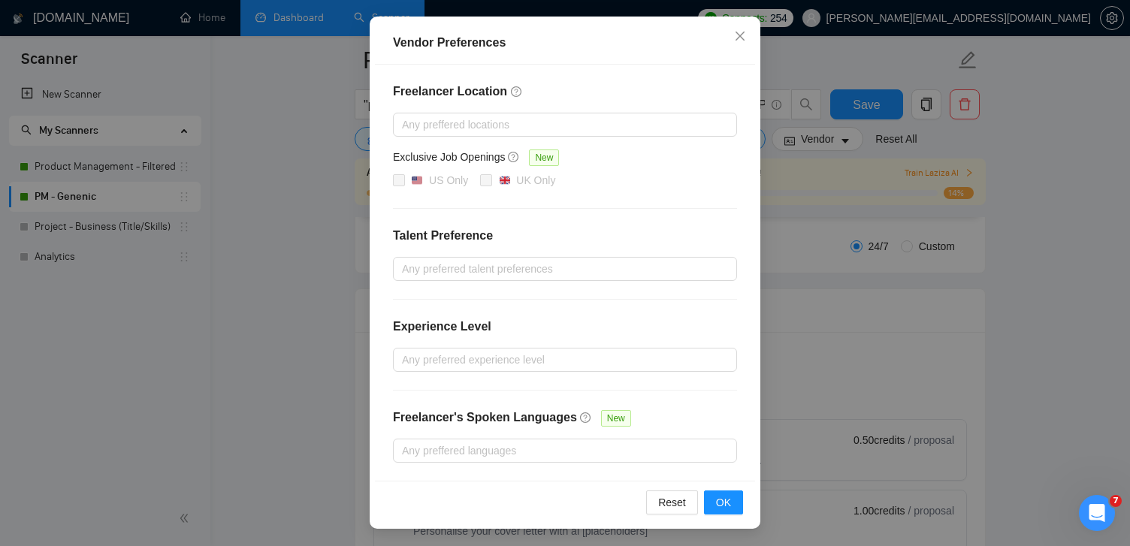
click at [725, 518] on div "Reset OK" at bounding box center [565, 502] width 380 height 43
click at [725, 506] on span "OK" at bounding box center [723, 502] width 15 height 17
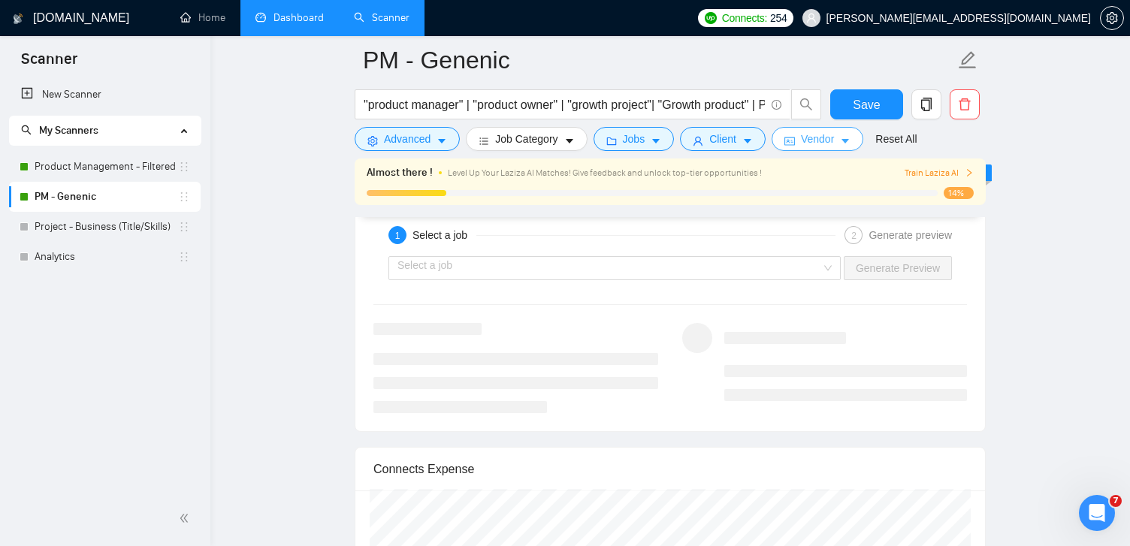
scroll to position [3180, 0]
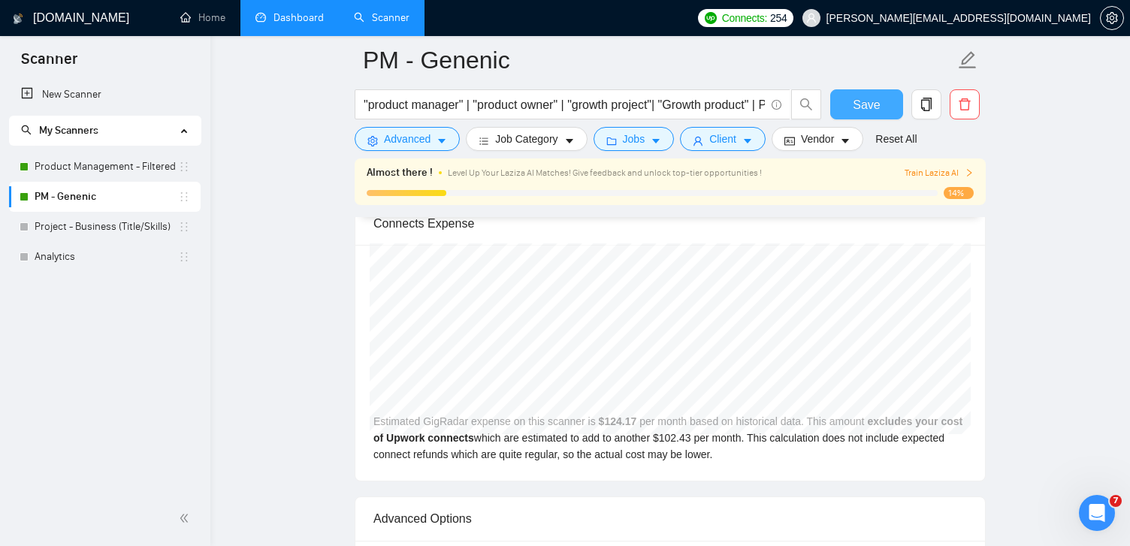
click at [883, 98] on button "Save" at bounding box center [866, 104] width 73 height 30
click at [215, 24] on link "Home" at bounding box center [202, 17] width 45 height 13
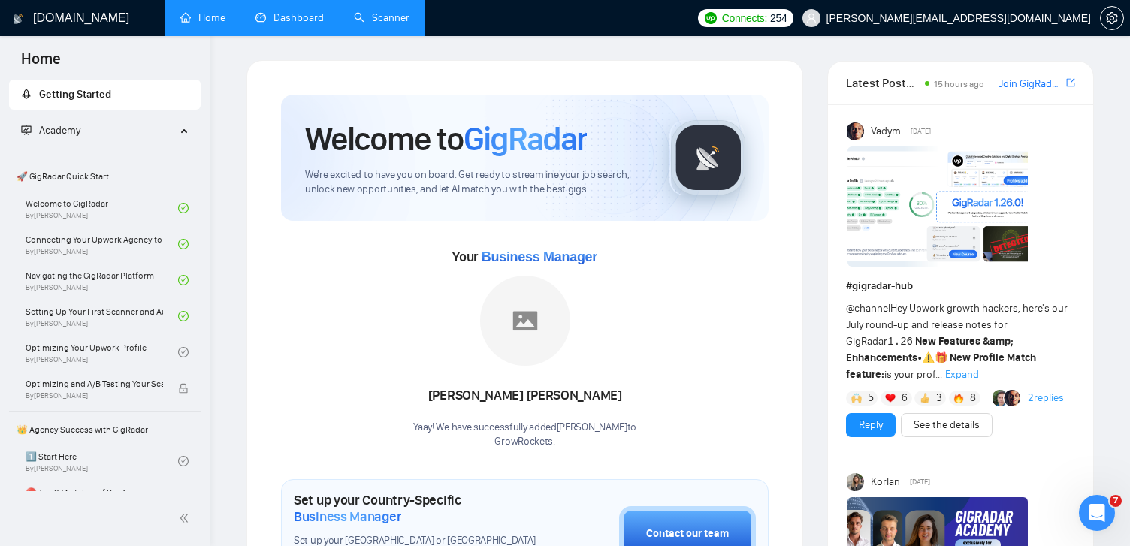
click at [310, 12] on link "Dashboard" at bounding box center [289, 17] width 68 height 13
